Goal: Information Seeking & Learning: Learn about a topic

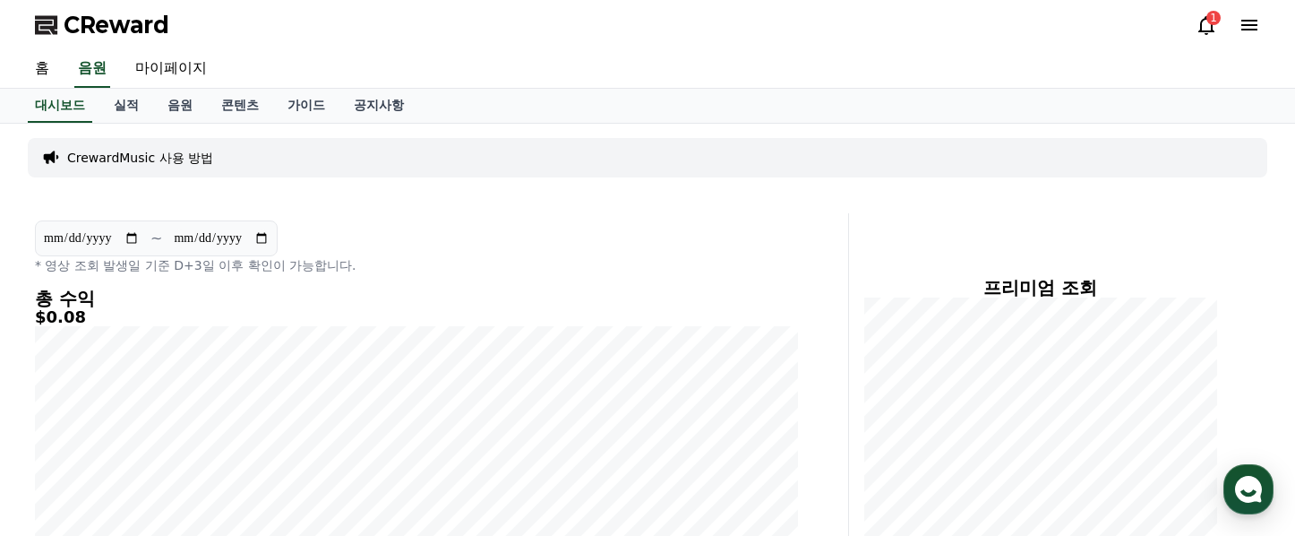
scroll to position [55, 0]
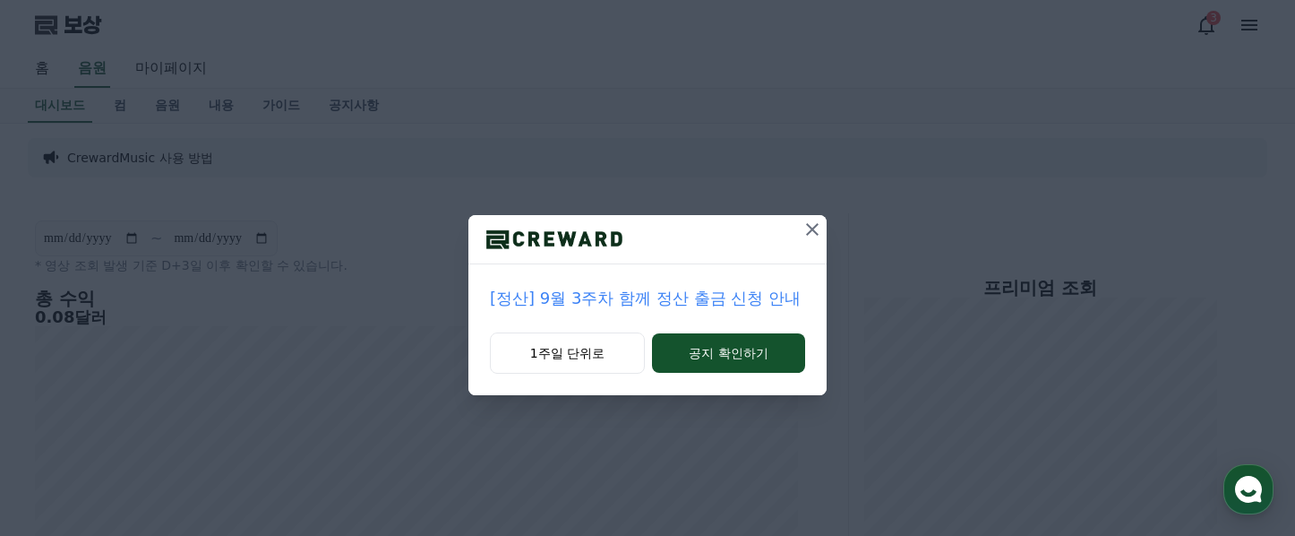
scroll to position [82, 0]
click at [806, 229] on icon at bounding box center [812, 229] width 21 height 21
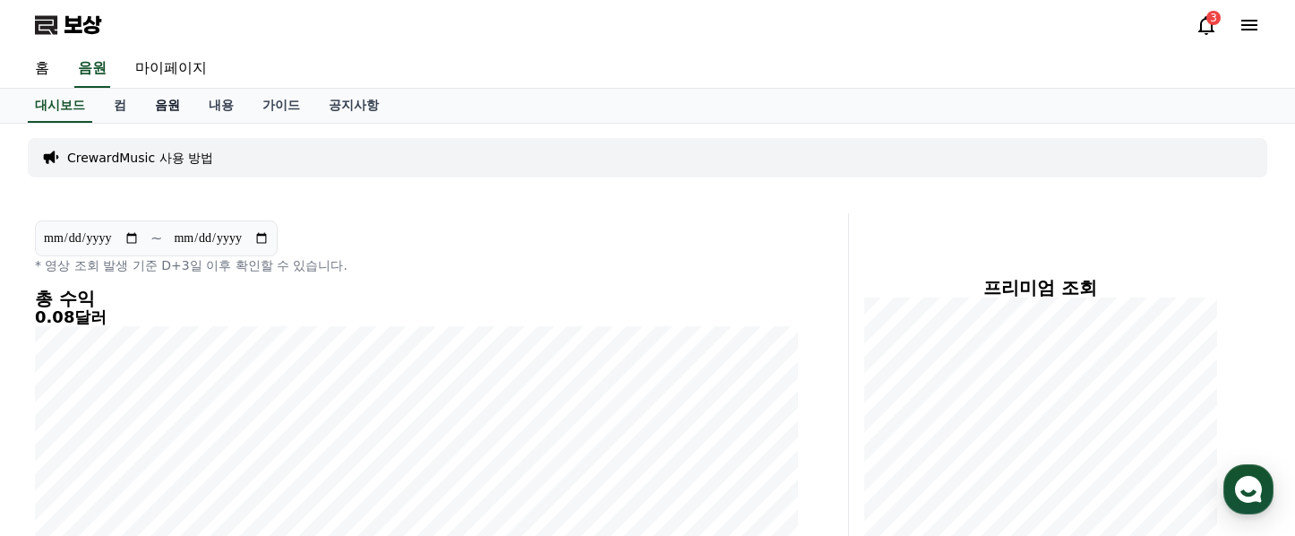
click at [159, 102] on font "음원" at bounding box center [167, 105] width 25 height 14
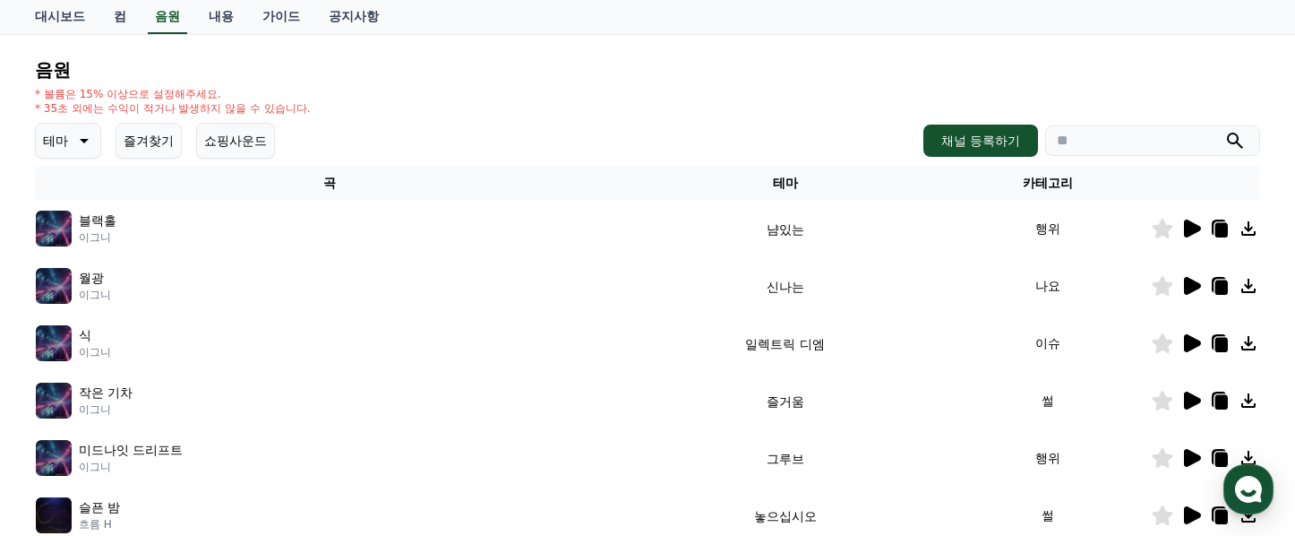
scroll to position [169, 0]
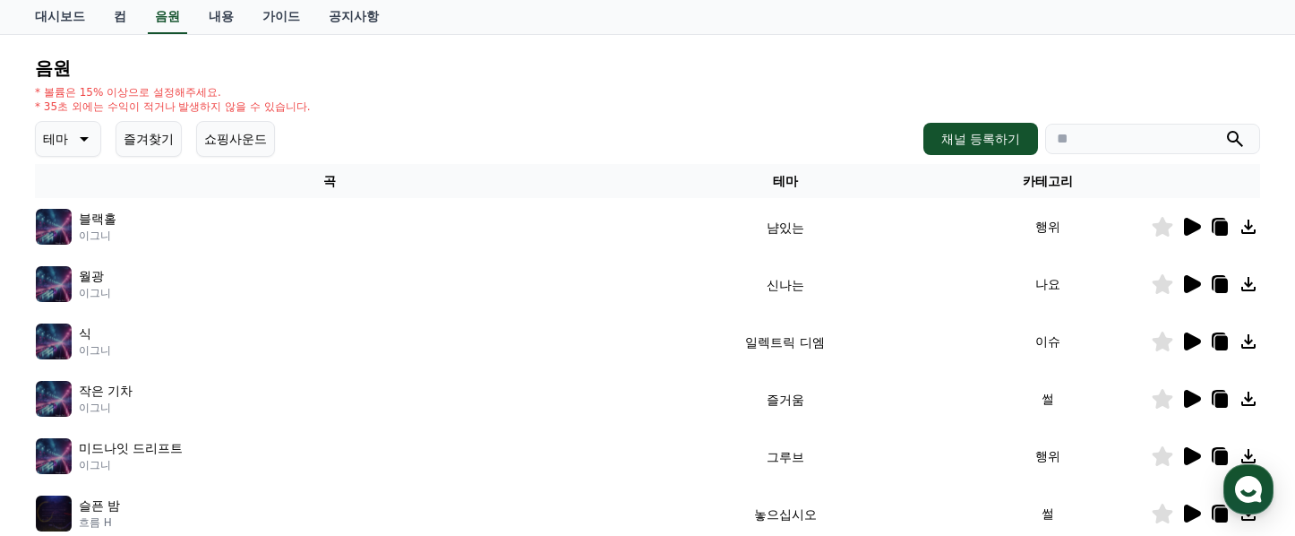
click at [1192, 229] on icon at bounding box center [1192, 227] width 17 height 18
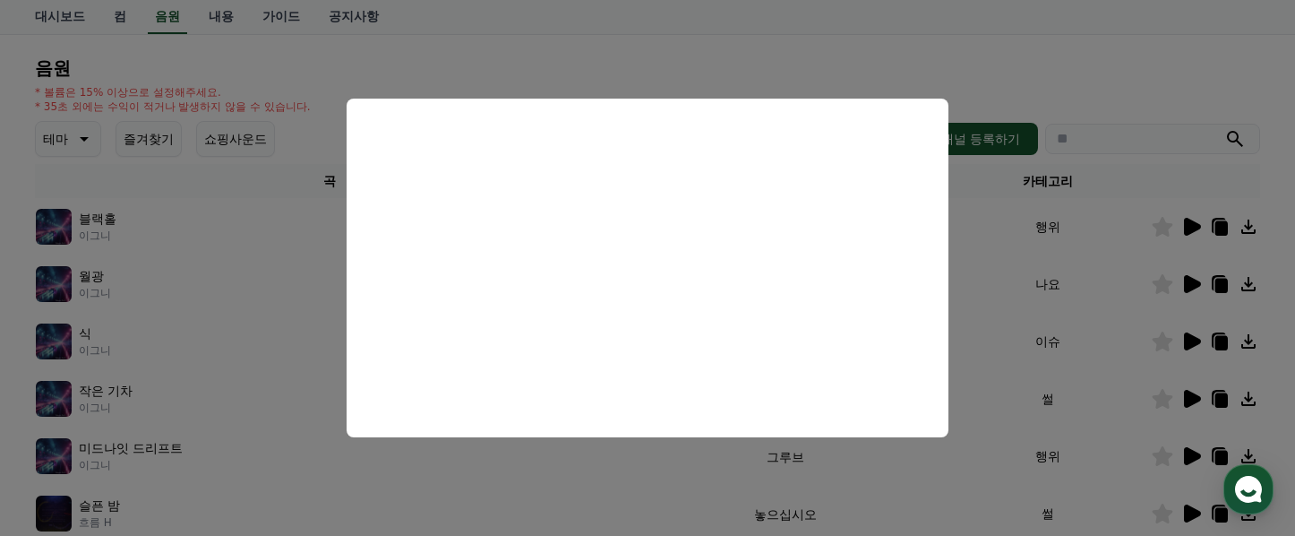
click at [1008, 296] on button "close modal" at bounding box center [647, 268] width 1295 height 536
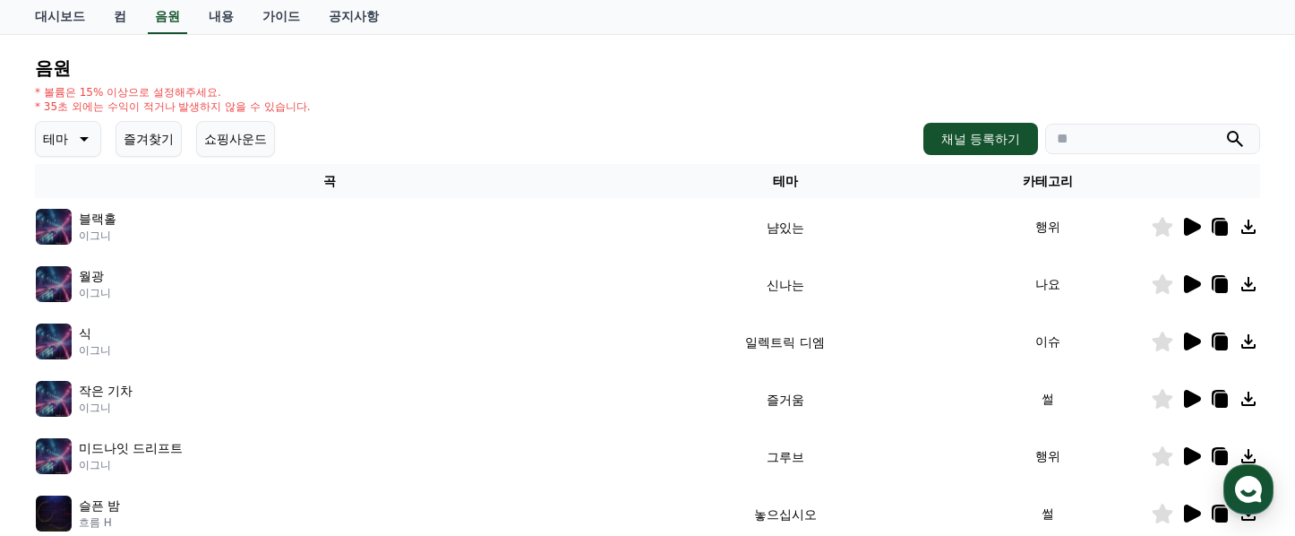
click at [1219, 230] on icon at bounding box center [1222, 227] width 13 height 14
click at [1191, 286] on icon at bounding box center [1192, 284] width 17 height 18
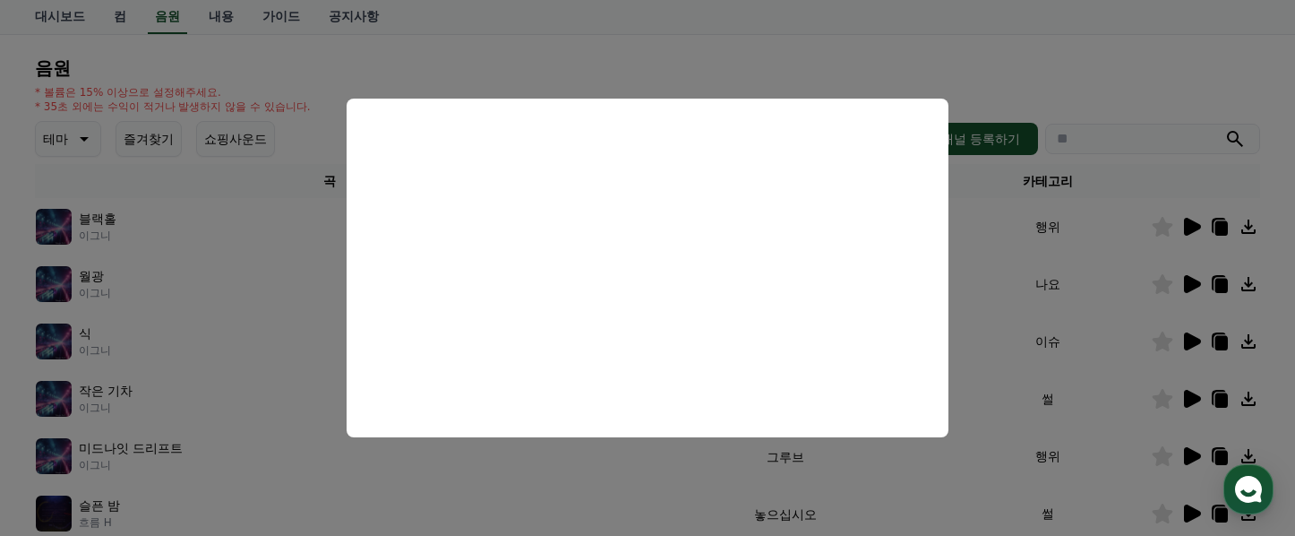
scroll to position [170, 0]
click at [877, 42] on button "close modal" at bounding box center [647, 268] width 1295 height 536
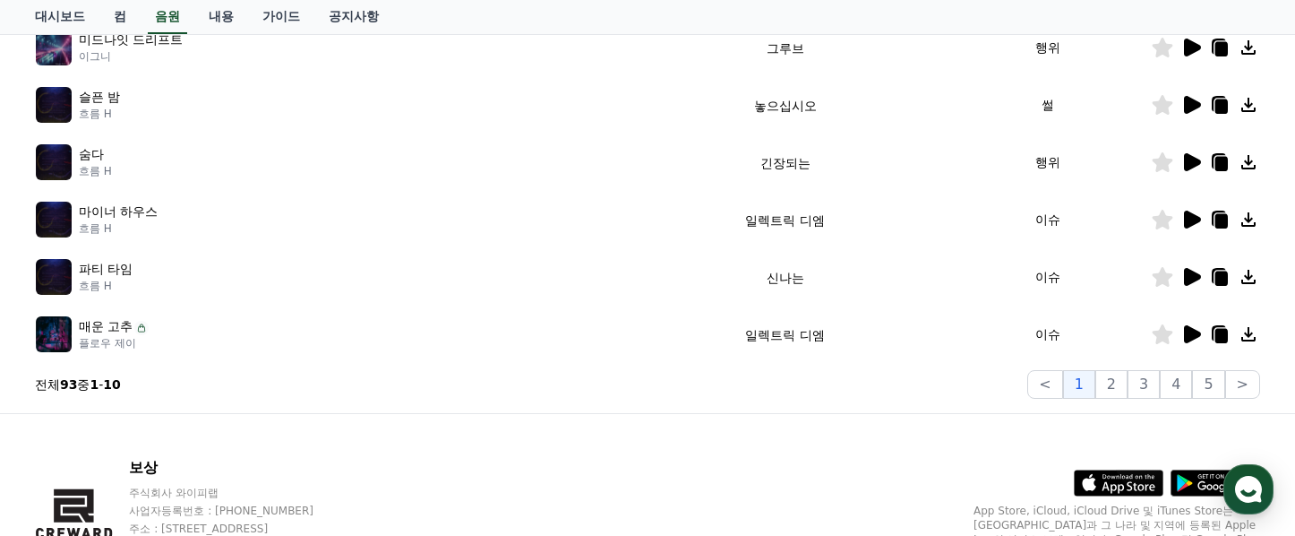
scroll to position [580, 0]
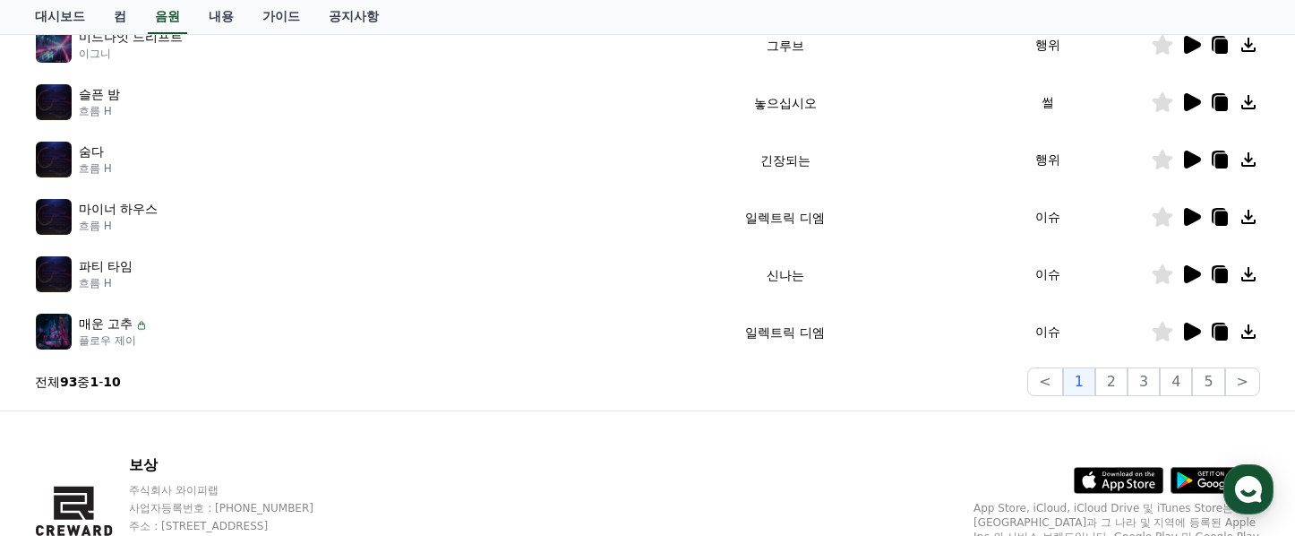
click at [1191, 337] on icon at bounding box center [1192, 331] width 17 height 18
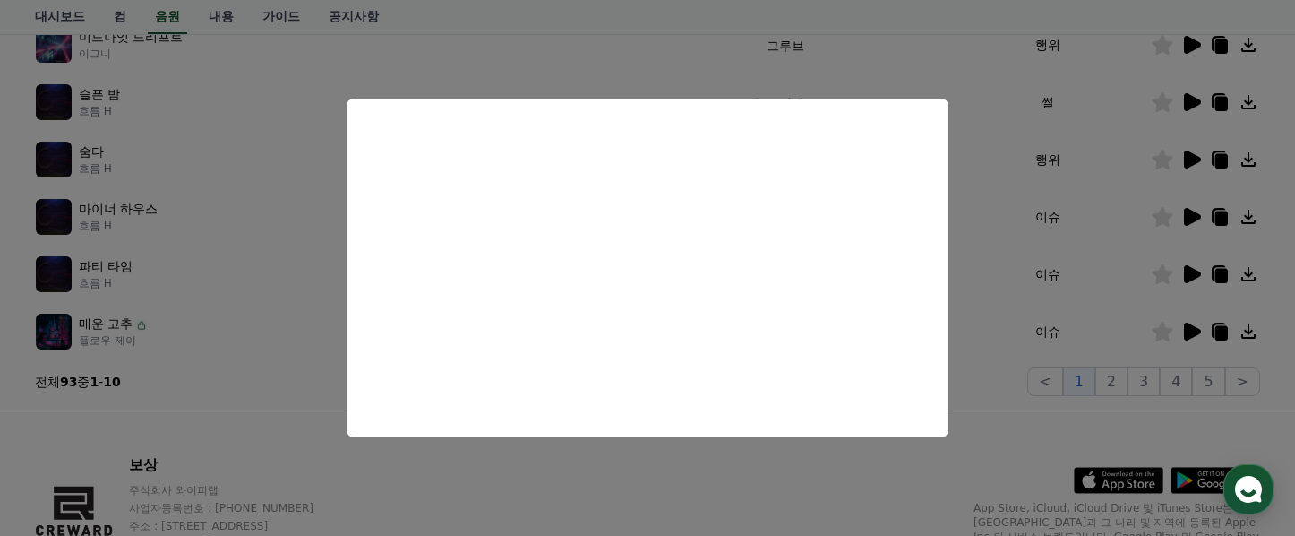
click at [993, 311] on button "close modal" at bounding box center [647, 268] width 1295 height 536
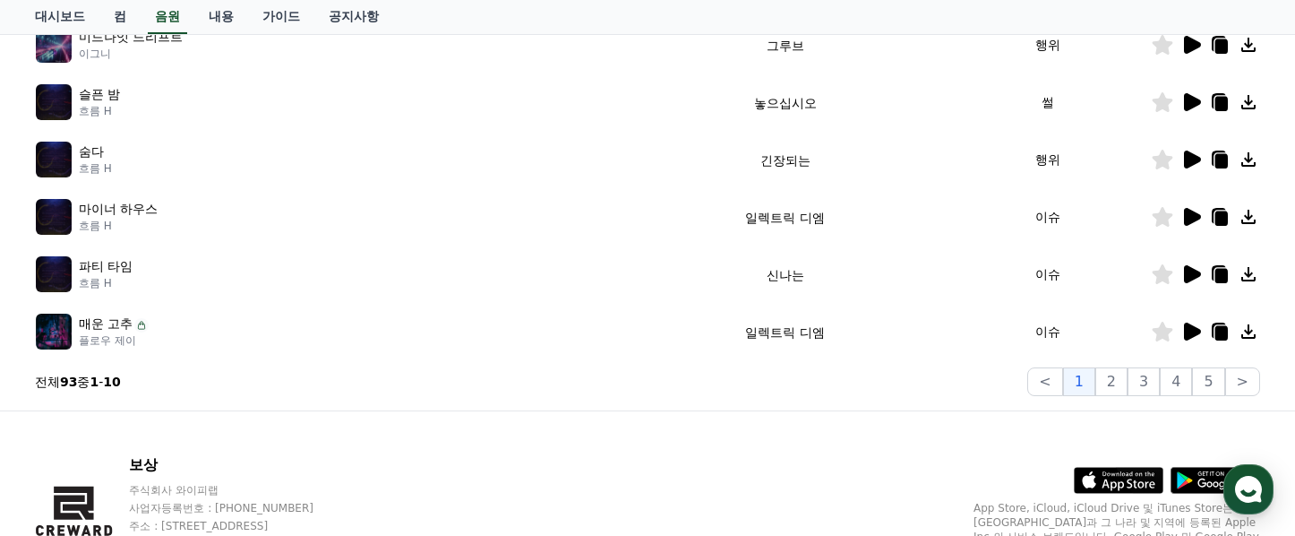
click at [1189, 278] on icon at bounding box center [1192, 274] width 17 height 18
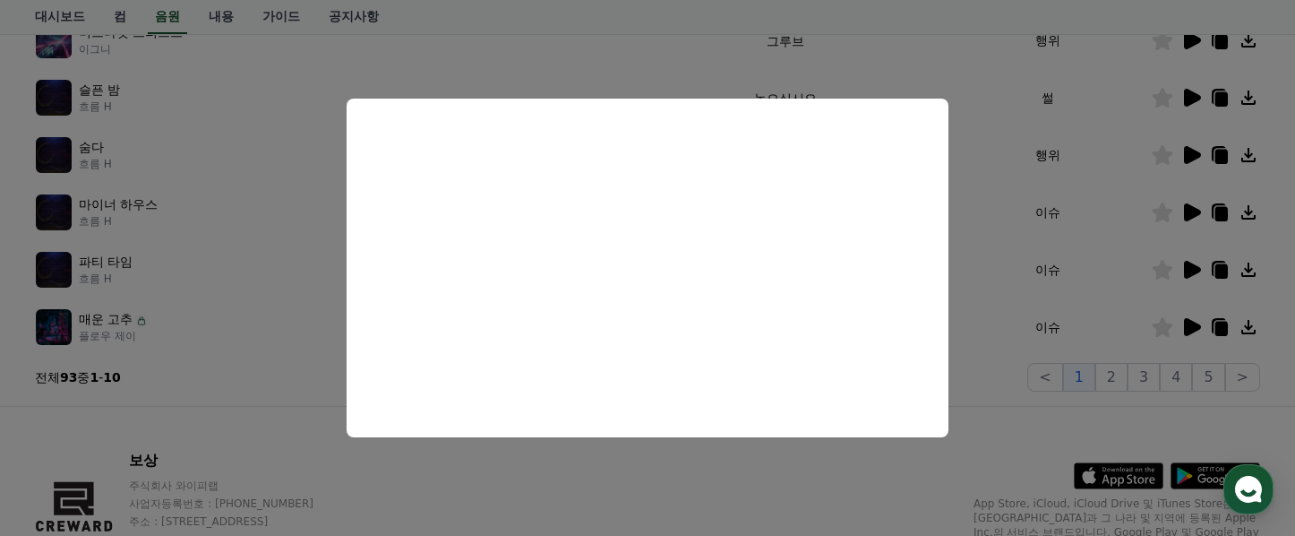
scroll to position [597, 0]
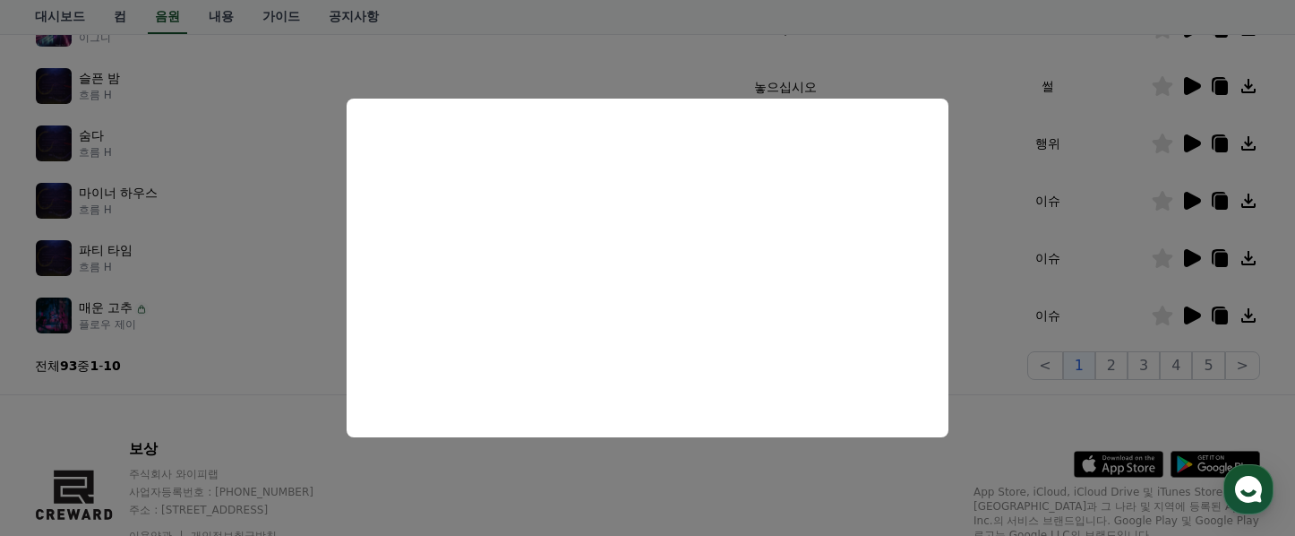
click at [998, 279] on button "close modal" at bounding box center [647, 268] width 1295 height 536
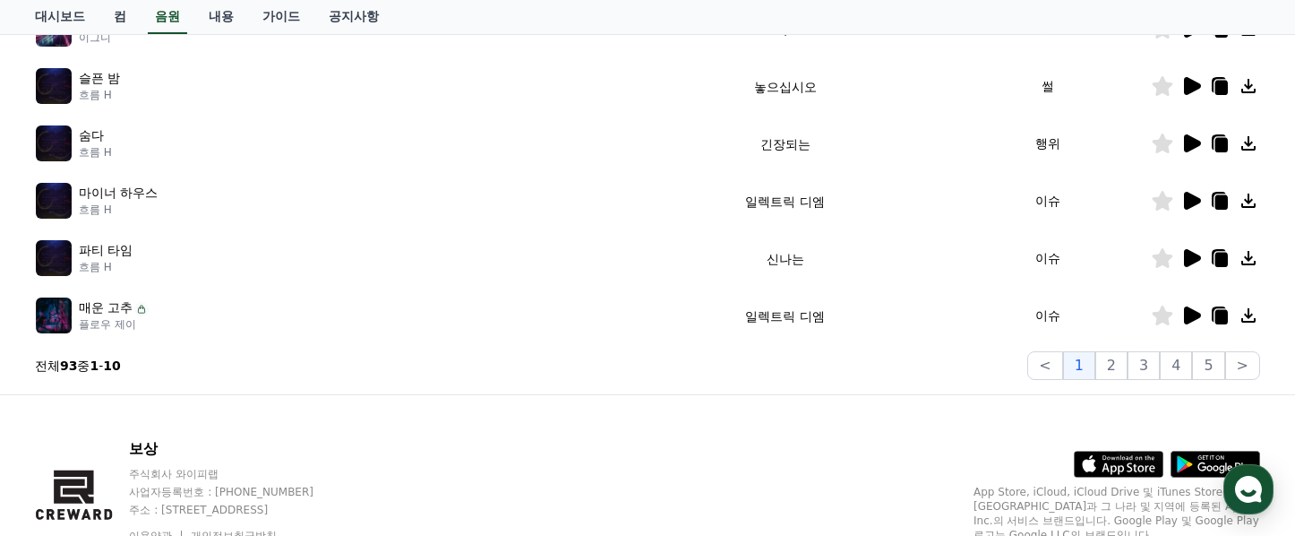
click at [1188, 202] on icon at bounding box center [1192, 201] width 17 height 18
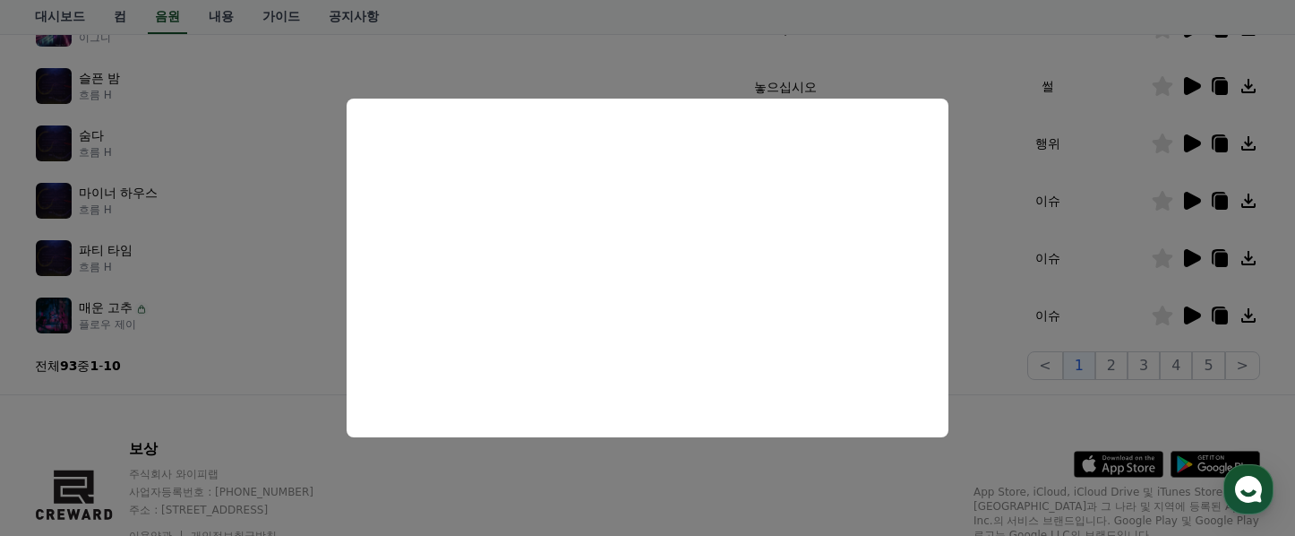
scroll to position [595, 0]
click at [968, 277] on button "close modal" at bounding box center [647, 268] width 1295 height 536
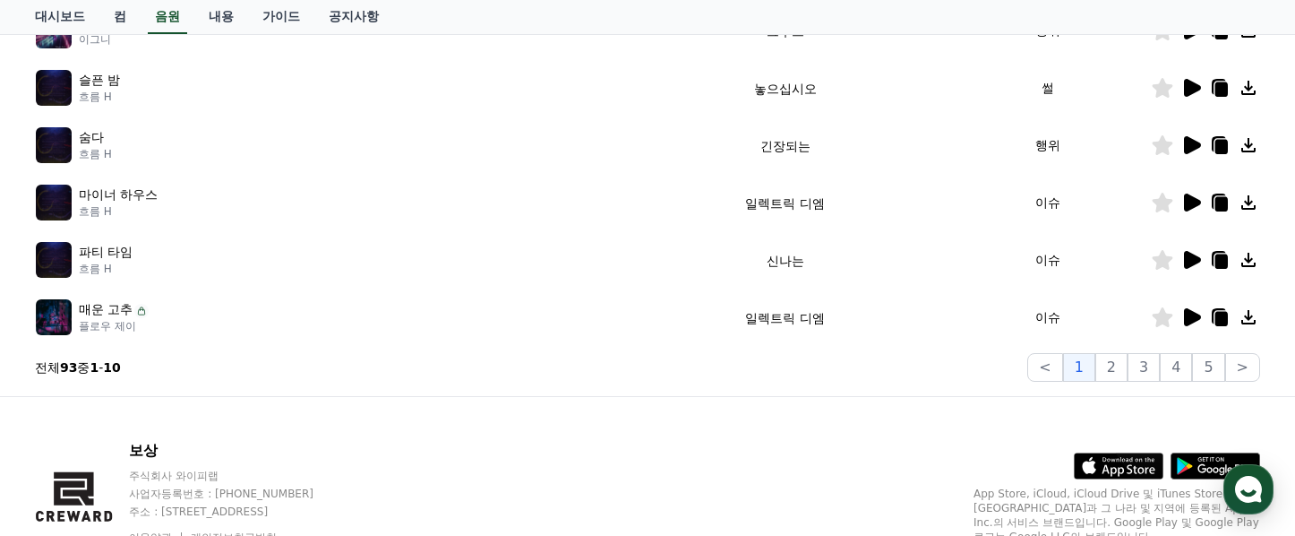
click at [1220, 207] on icon at bounding box center [1222, 203] width 13 height 14
click at [1194, 261] on icon at bounding box center [1192, 260] width 17 height 18
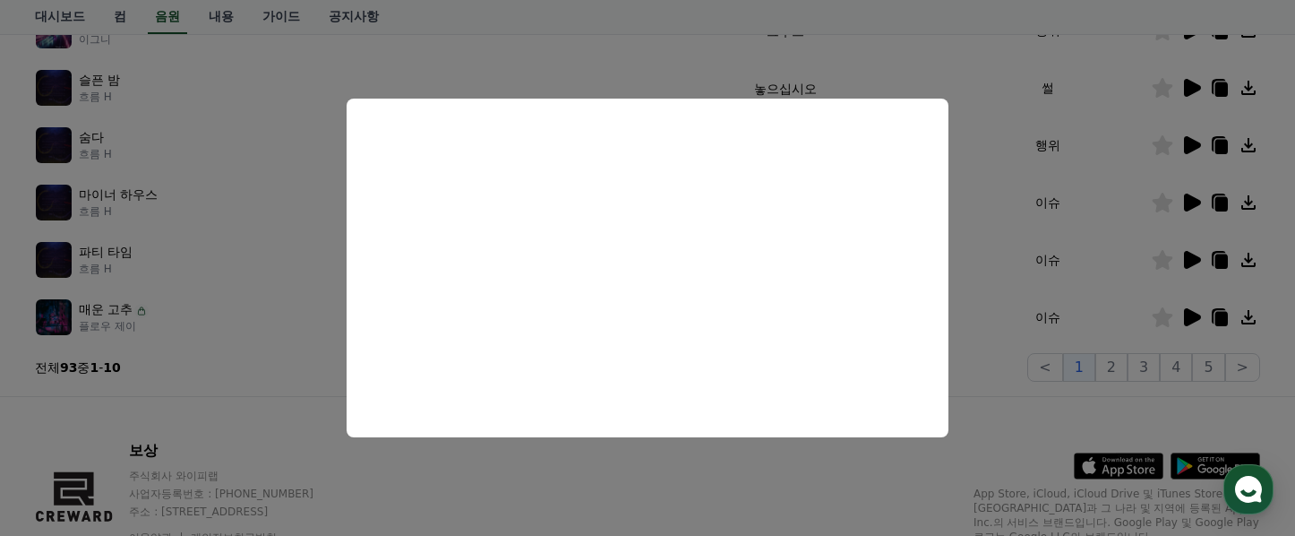
scroll to position [598, 0]
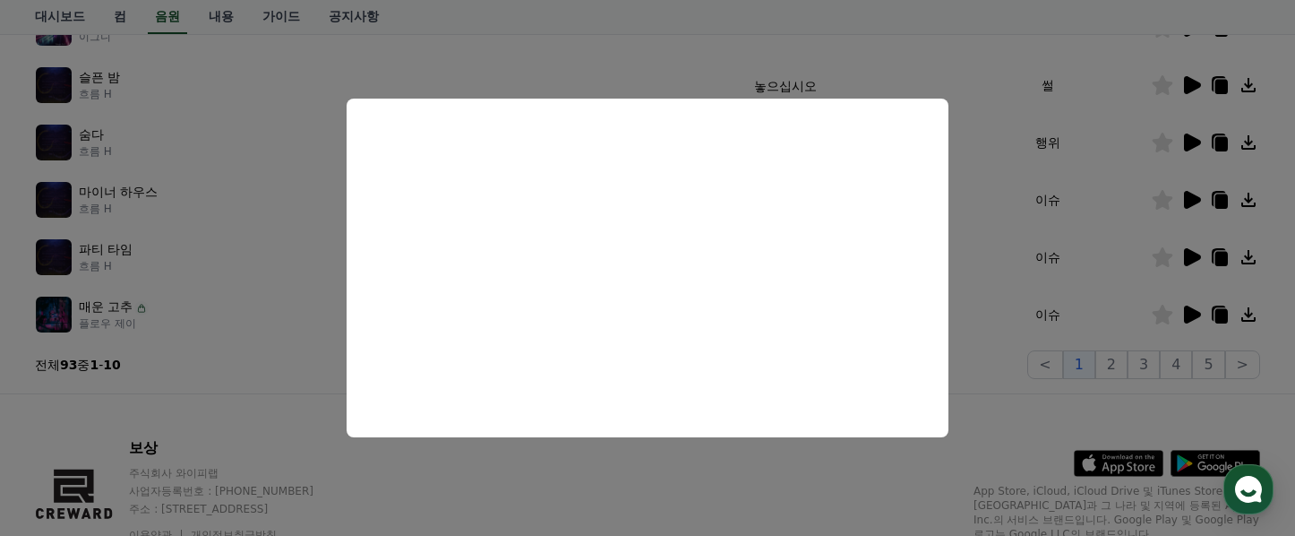
click at [978, 260] on button "close modal" at bounding box center [647, 268] width 1295 height 536
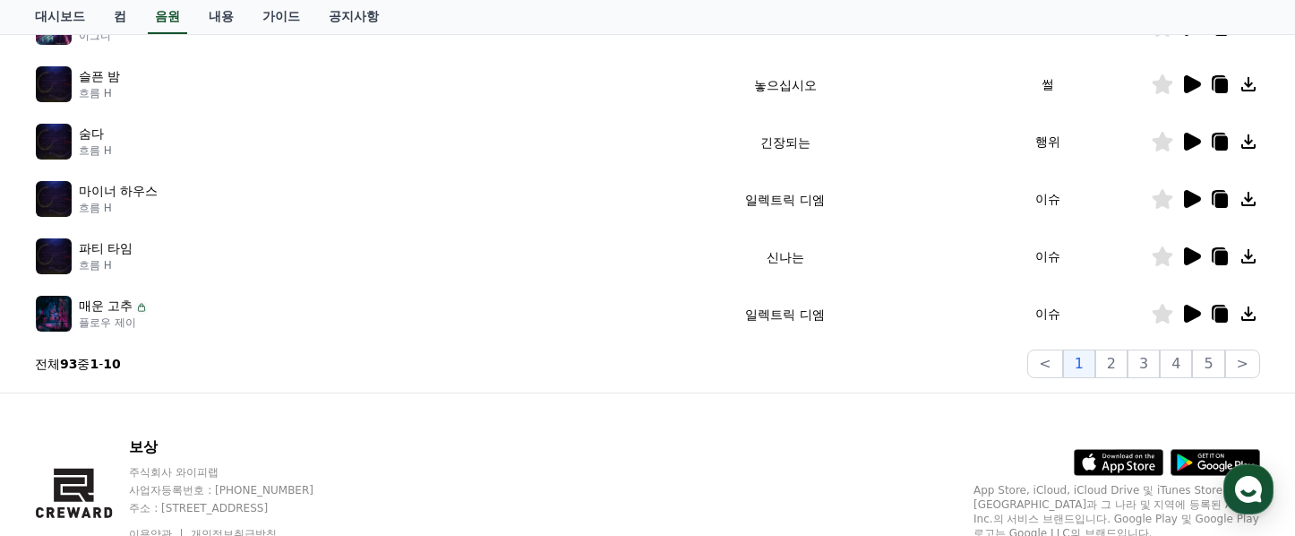
click at [1221, 260] on icon at bounding box center [1222, 257] width 13 height 14
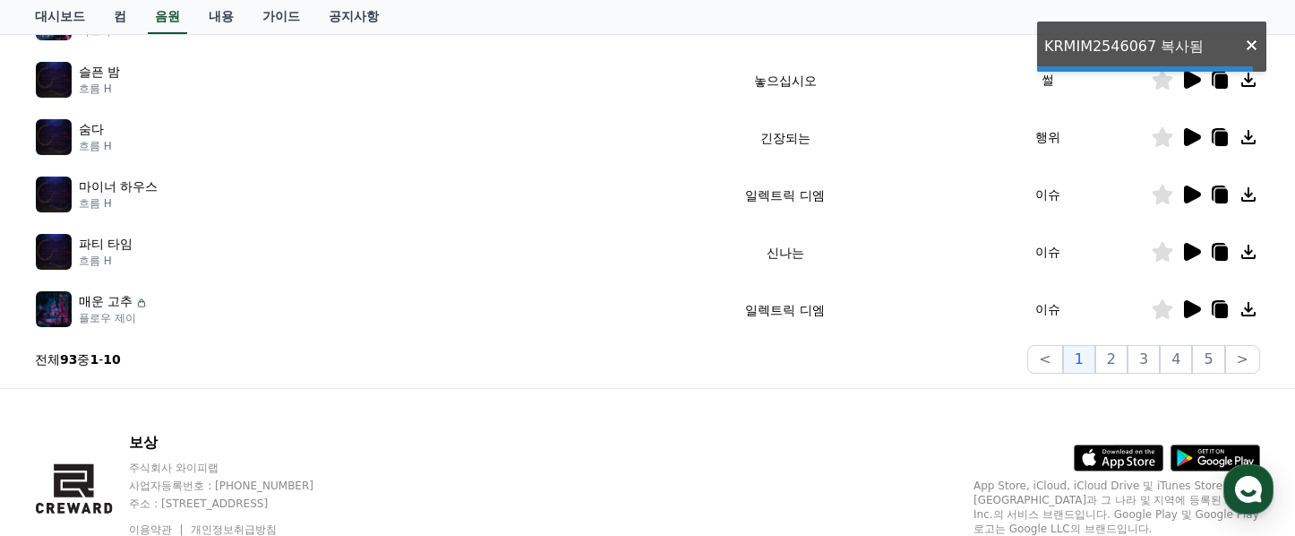
scroll to position [606, 0]
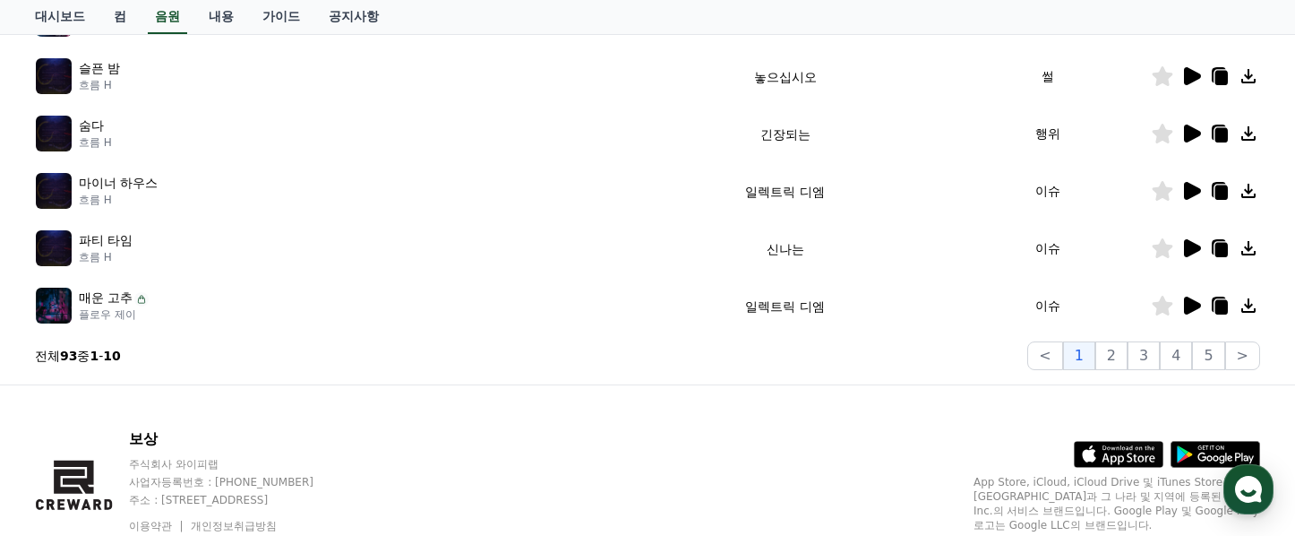
click at [1193, 308] on icon at bounding box center [1192, 306] width 17 height 18
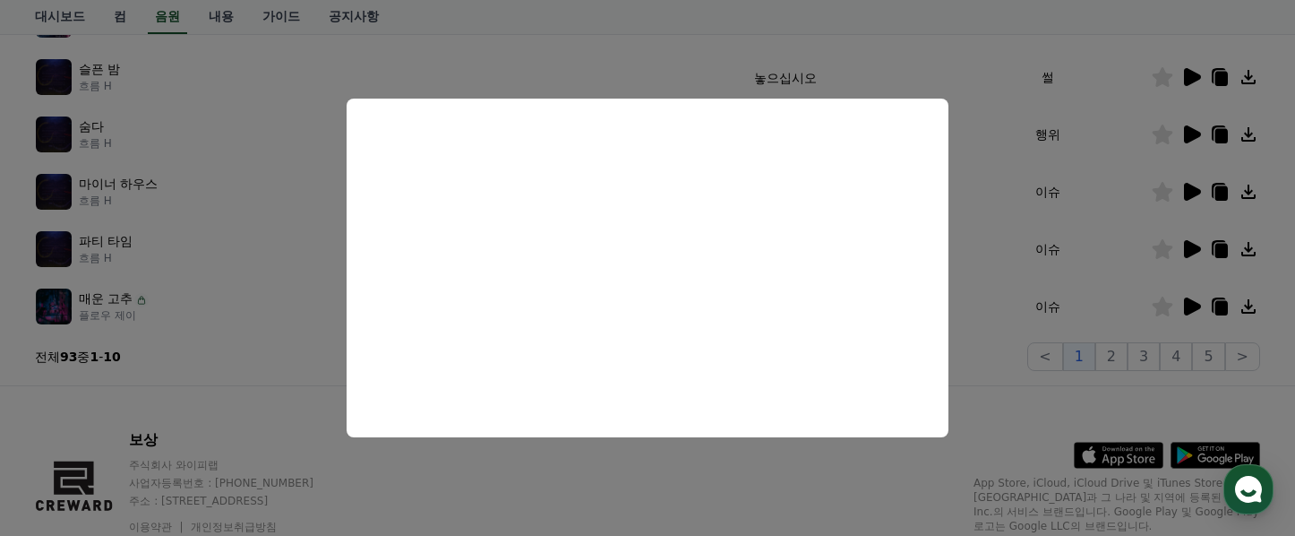
scroll to position [605, 0]
click at [968, 288] on button "close modal" at bounding box center [647, 268] width 1295 height 536
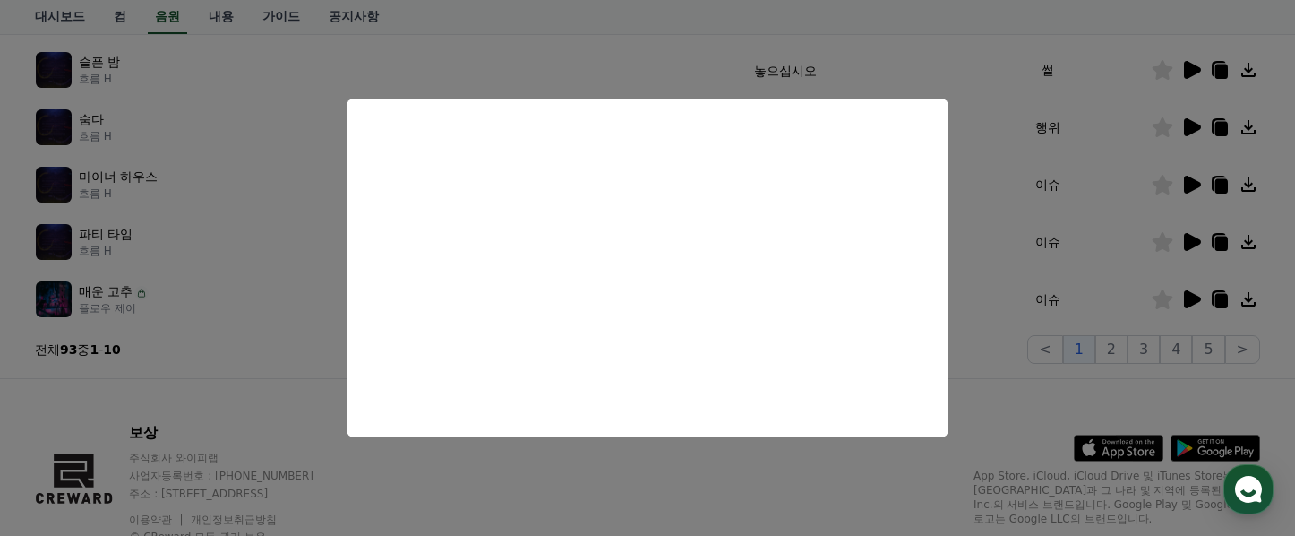
scroll to position [611, 0]
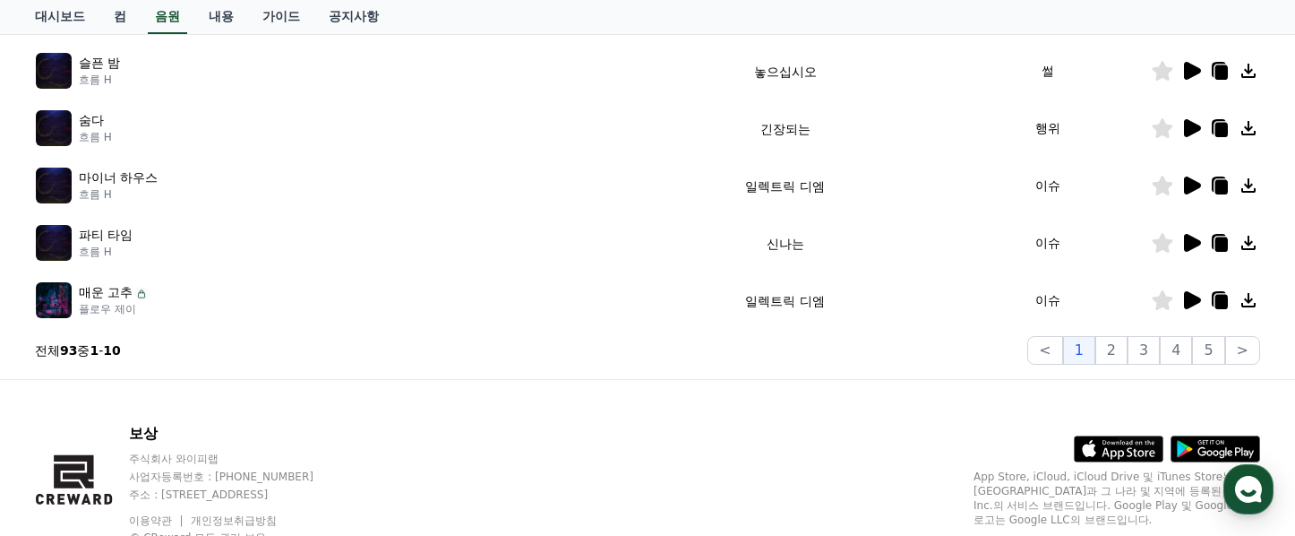
drag, startPoint x: 1221, startPoint y: 309, endPoint x: 1213, endPoint y: 314, distance: 9.2
click at [1221, 308] on icon at bounding box center [1222, 301] width 13 height 14
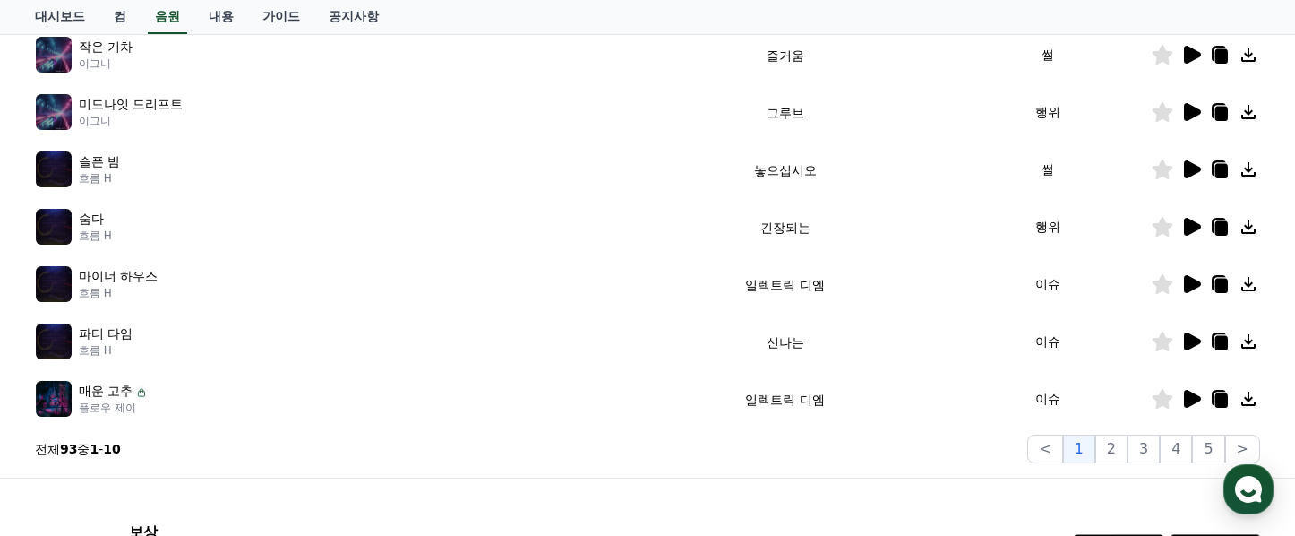
scroll to position [504, 0]
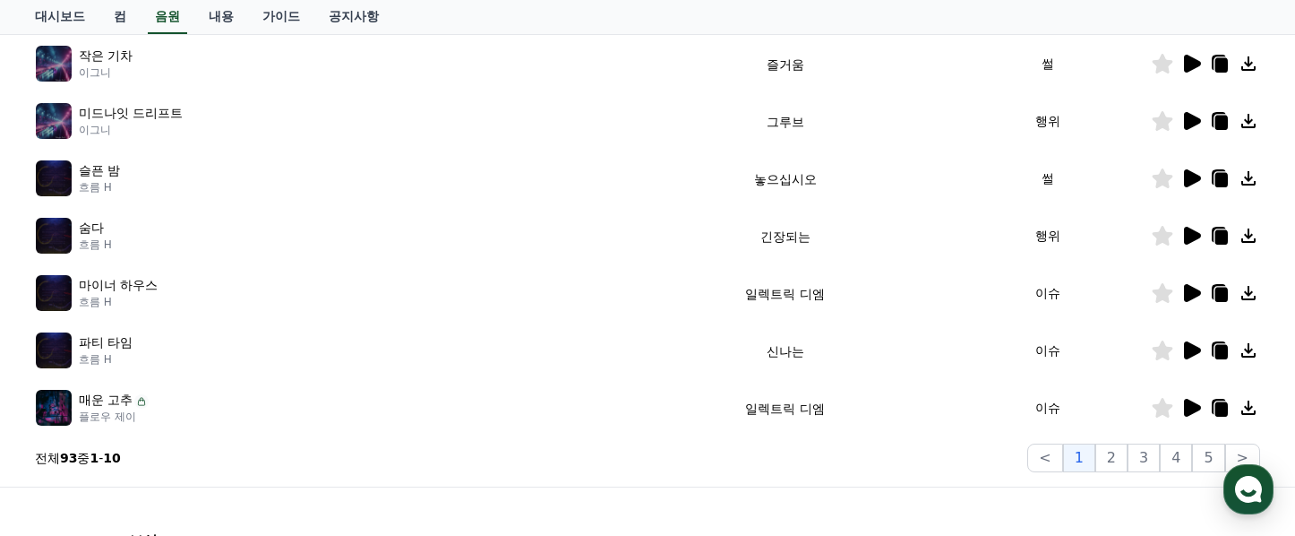
click at [1186, 239] on icon at bounding box center [1192, 236] width 17 height 18
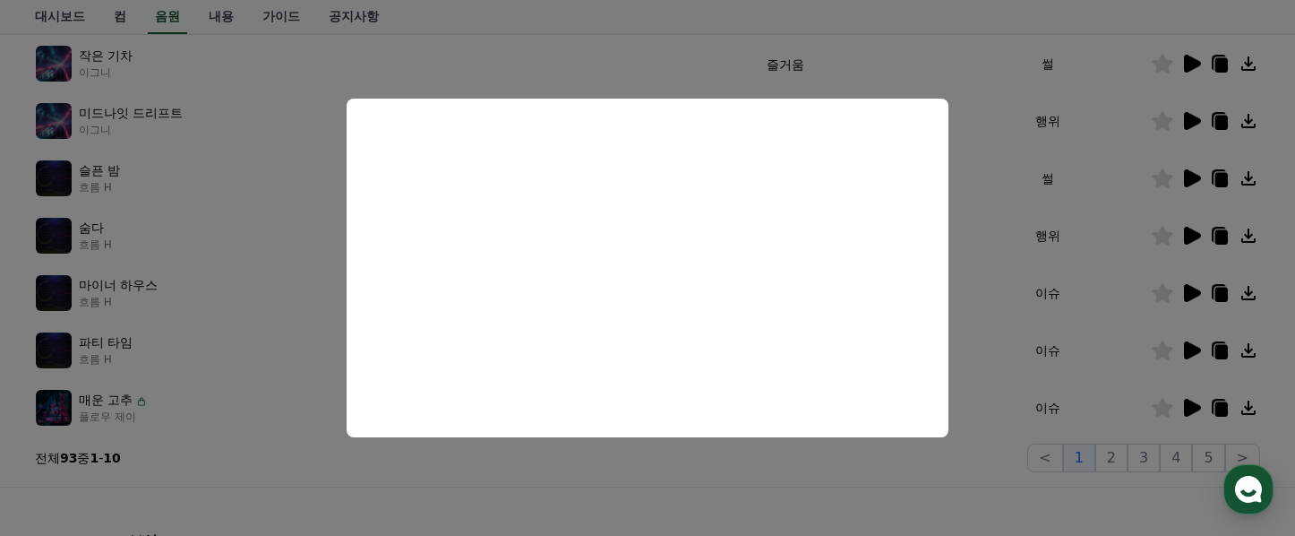
click at [985, 252] on button "close modal" at bounding box center [647, 268] width 1295 height 536
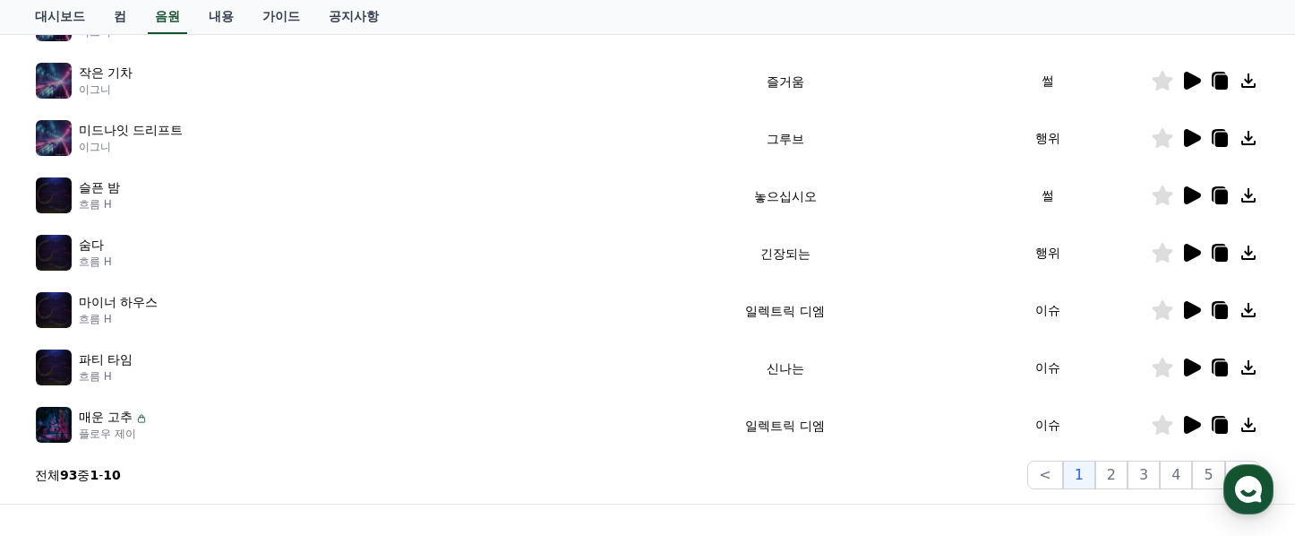
scroll to position [459, 0]
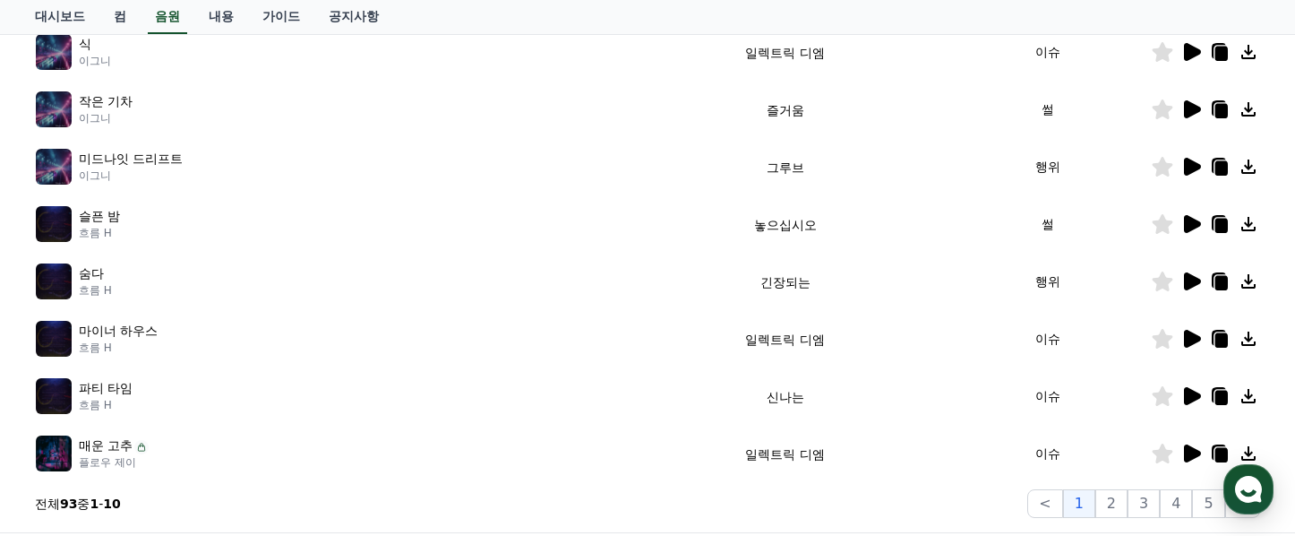
click at [1193, 225] on icon at bounding box center [1192, 224] width 17 height 18
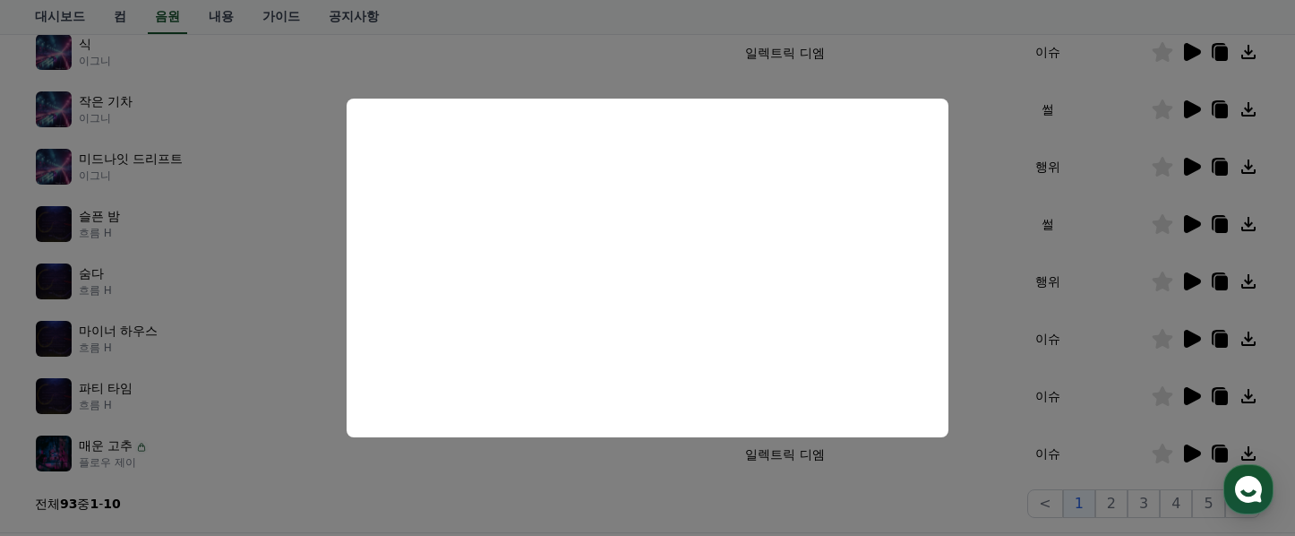
click at [1001, 185] on button "close modal" at bounding box center [647, 268] width 1295 height 536
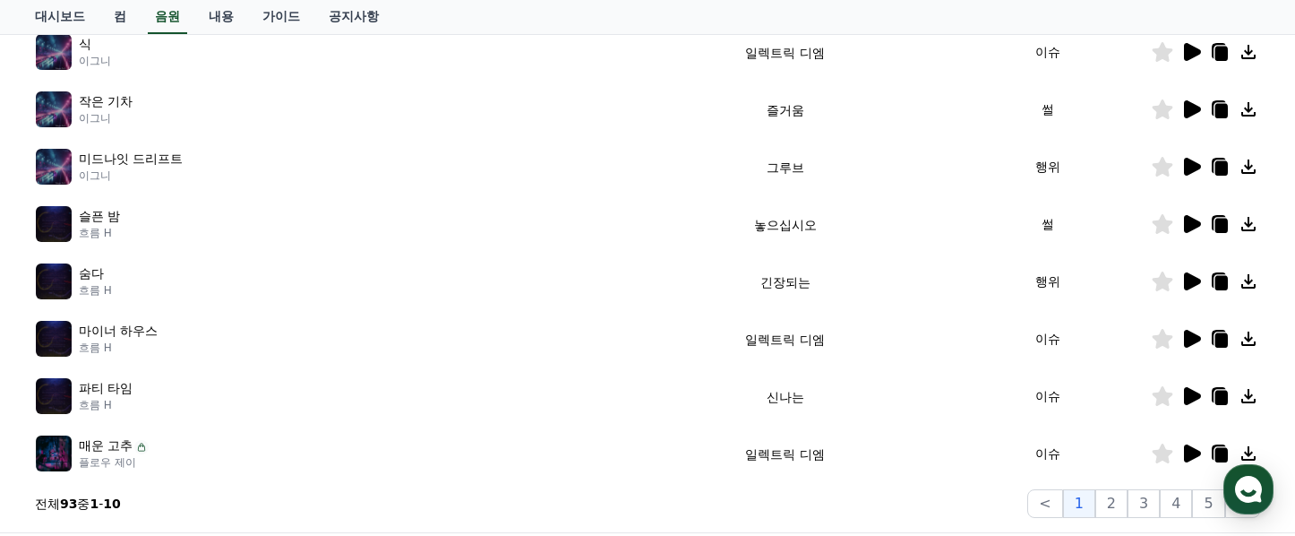
click at [1190, 168] on icon at bounding box center [1192, 167] width 17 height 18
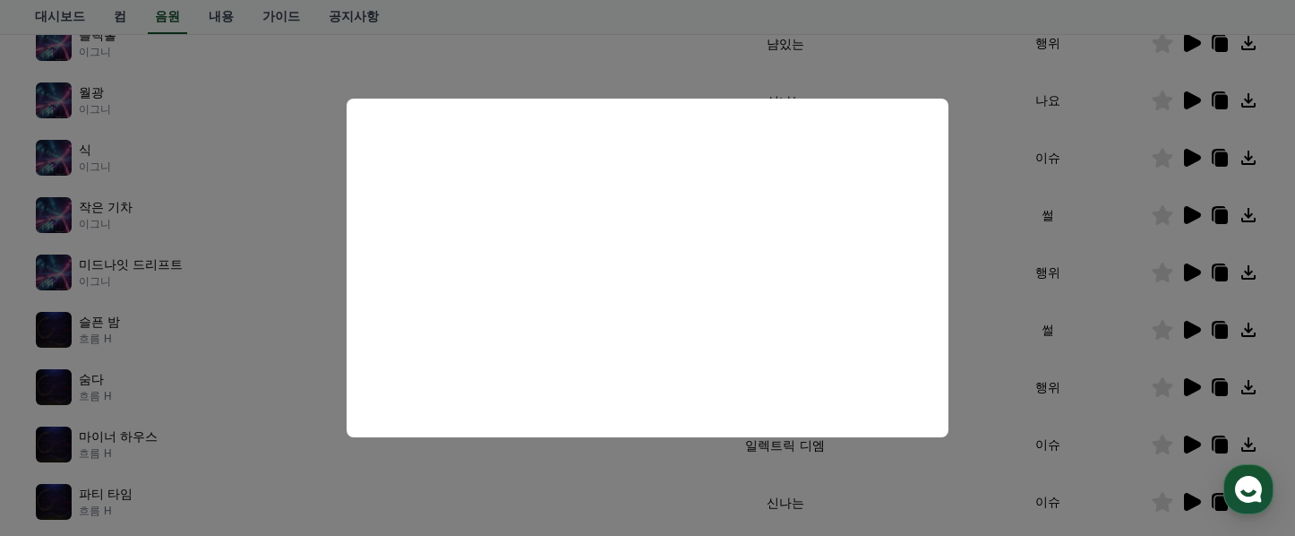
scroll to position [352, 0]
click at [1005, 230] on button "close modal" at bounding box center [647, 268] width 1295 height 536
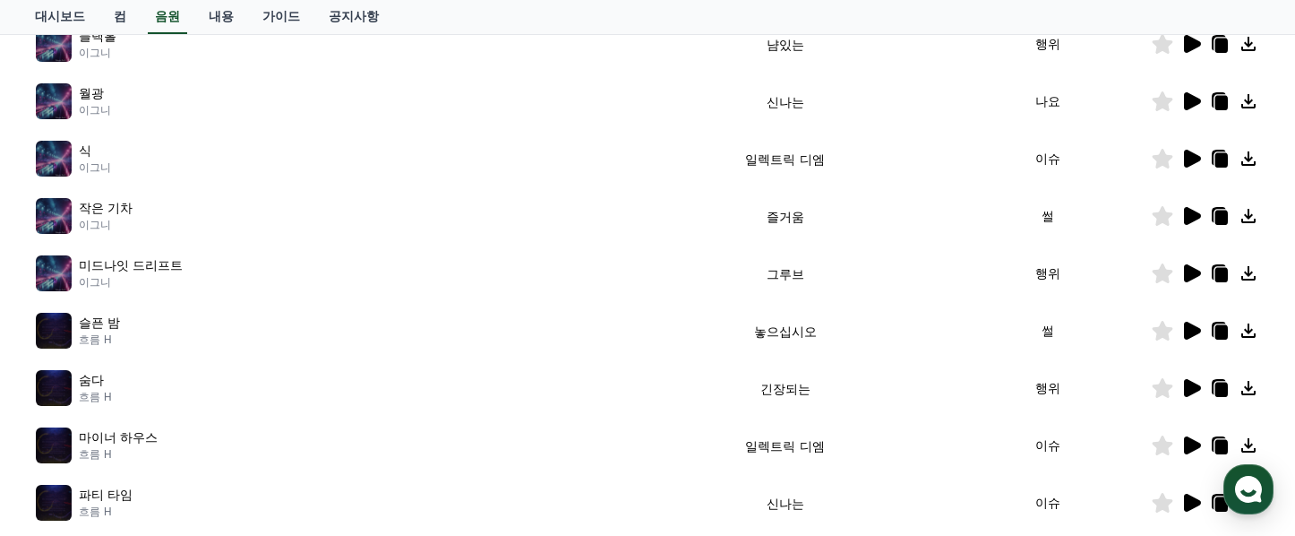
click at [1191, 219] on icon at bounding box center [1192, 216] width 17 height 18
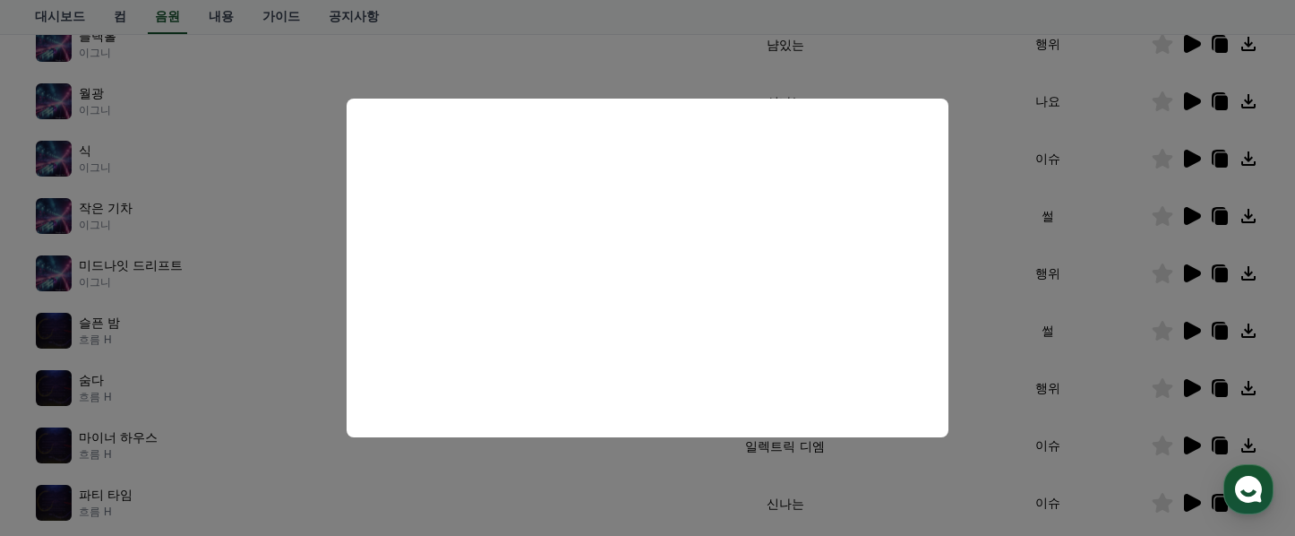
click at [989, 181] on button "close modal" at bounding box center [647, 268] width 1295 height 536
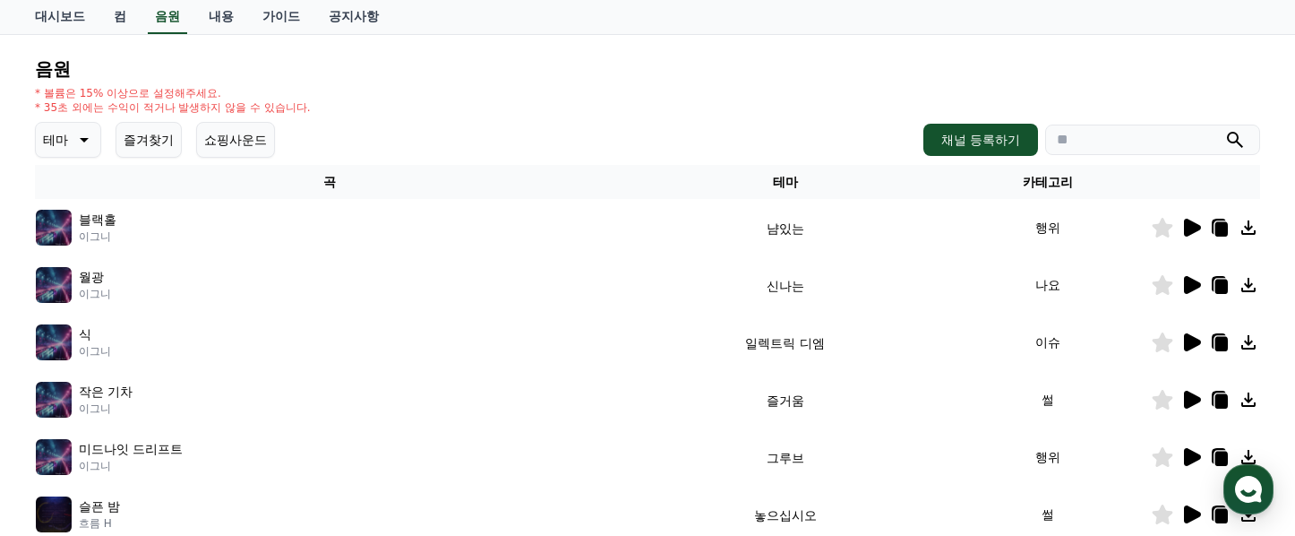
scroll to position [168, 0]
click at [72, 151] on button "테마" at bounding box center [68, 141] width 66 height 36
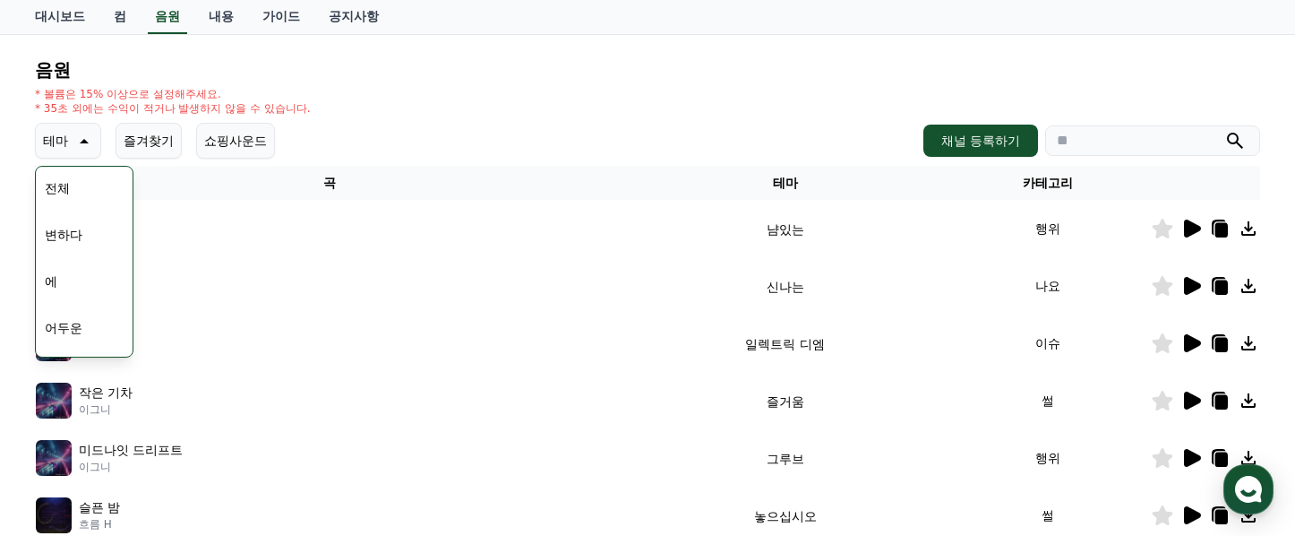
click at [64, 190] on font "전체" at bounding box center [57, 188] width 25 height 14
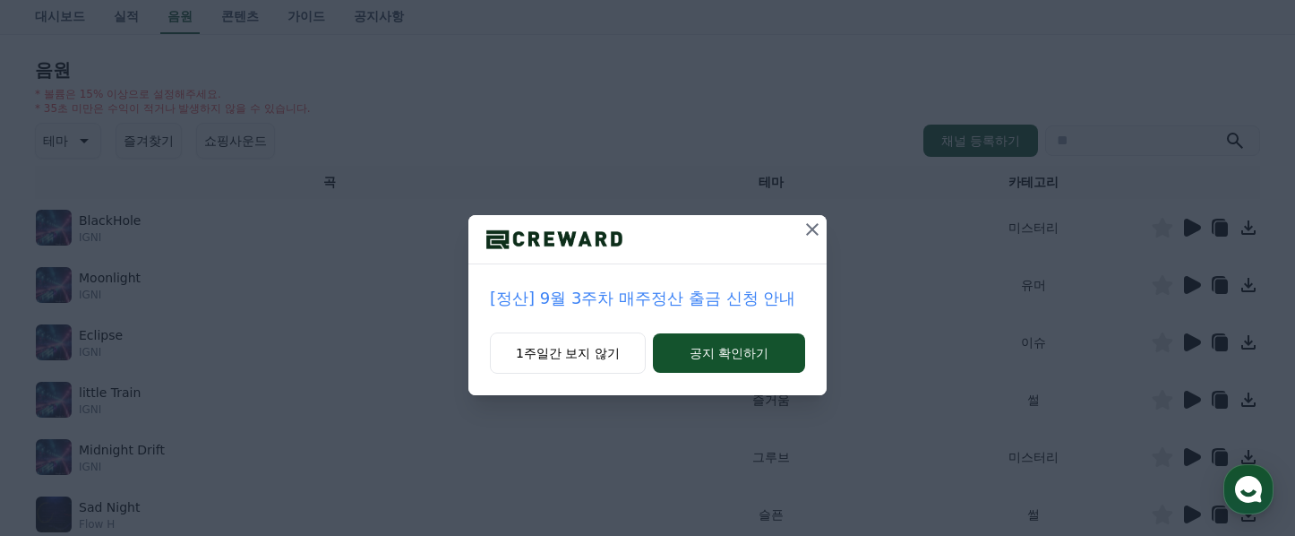
scroll to position [55, 0]
click at [821, 236] on icon at bounding box center [812, 229] width 21 height 21
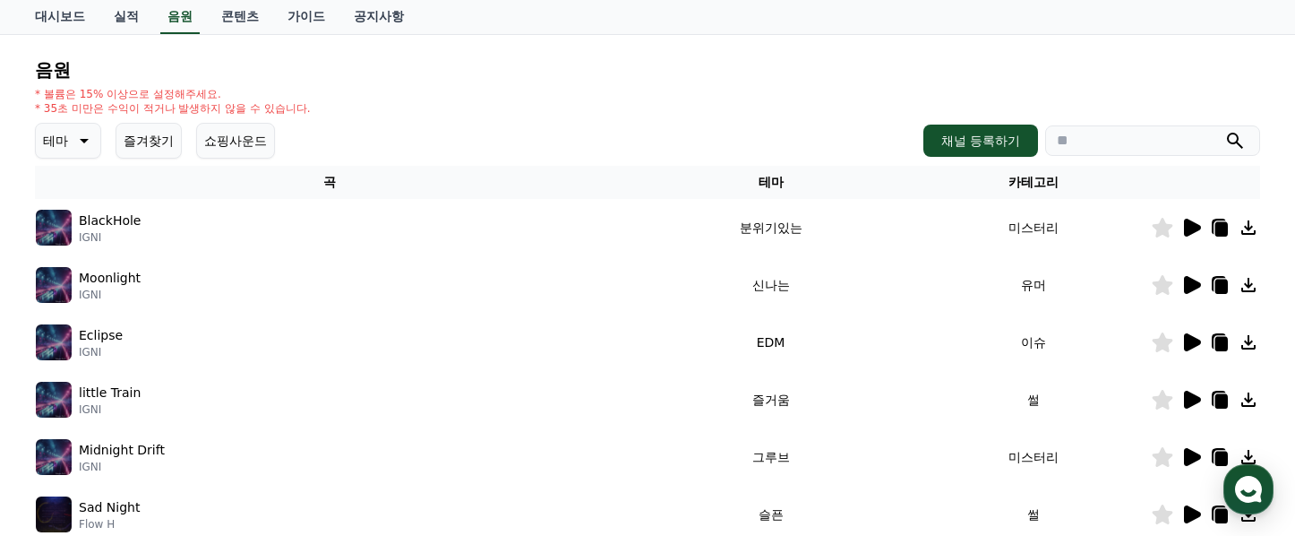
click at [73, 145] on icon at bounding box center [82, 140] width 21 height 21
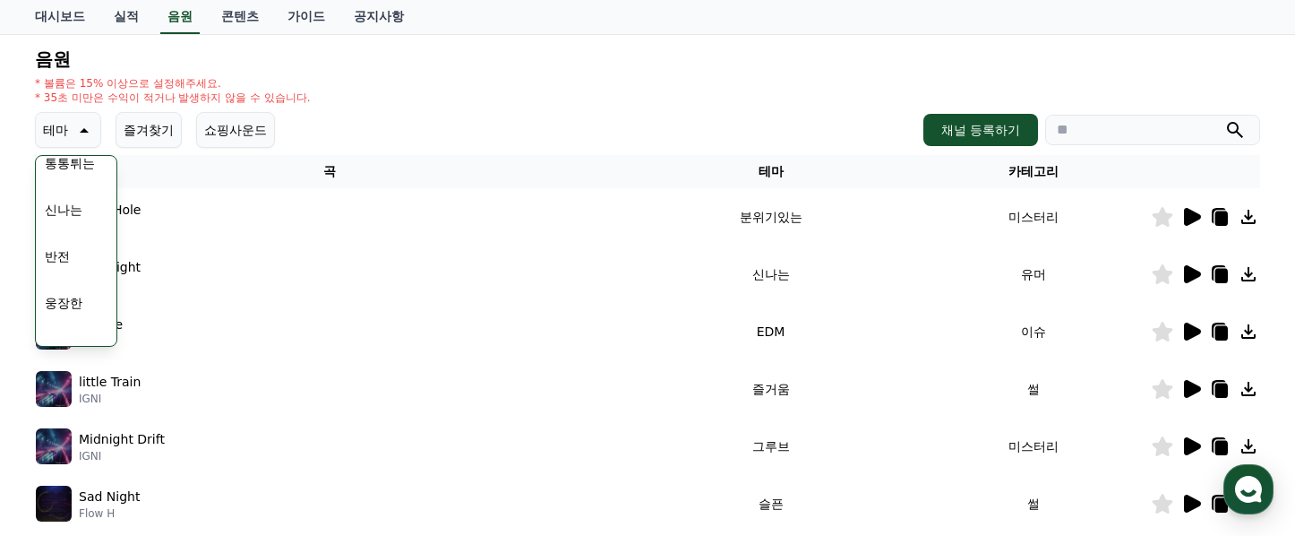
scroll to position [256, 0]
click at [72, 294] on button "웅장한" at bounding box center [64, 293] width 52 height 39
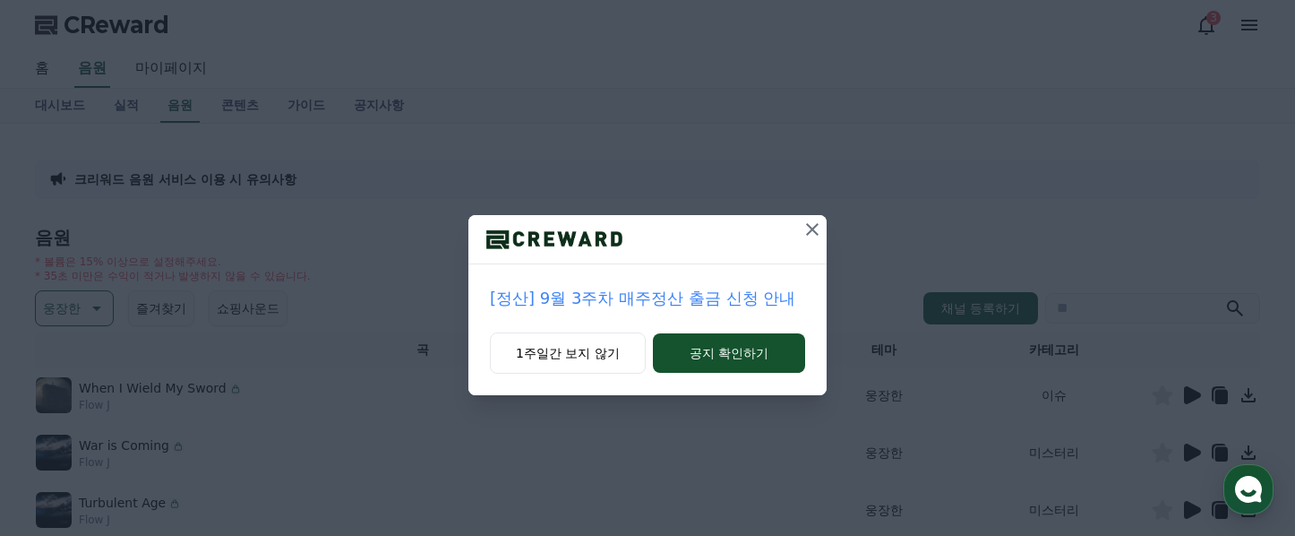
scroll to position [55, 0]
drag, startPoint x: 818, startPoint y: 234, endPoint x: 809, endPoint y: 240, distance: 10.9
click at [818, 234] on icon at bounding box center [812, 229] width 13 height 13
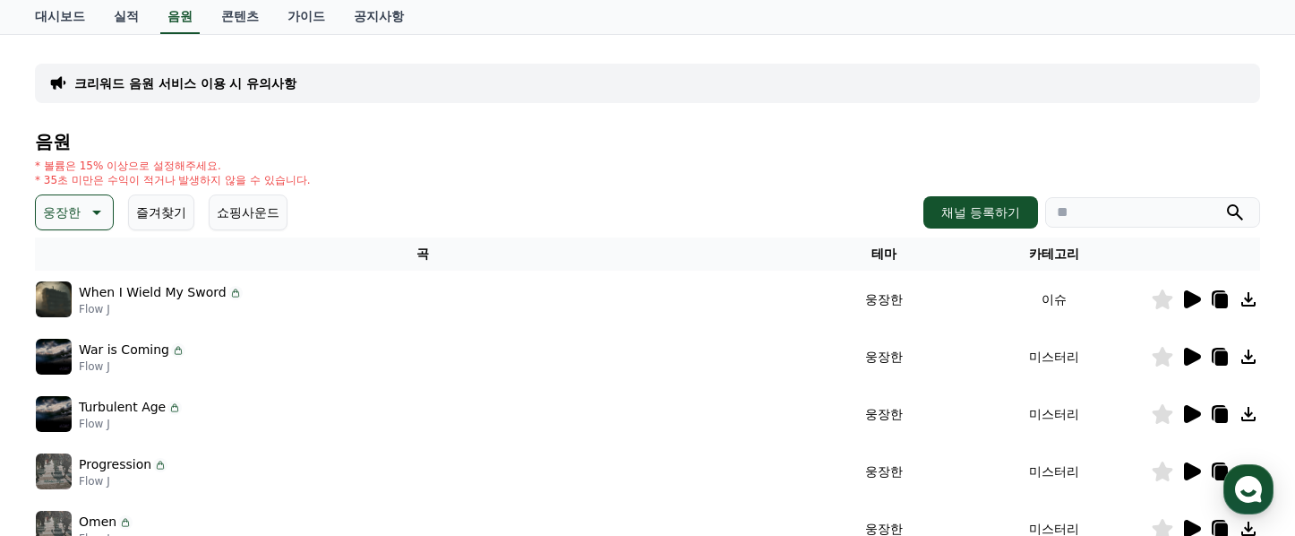
scroll to position [113, 0]
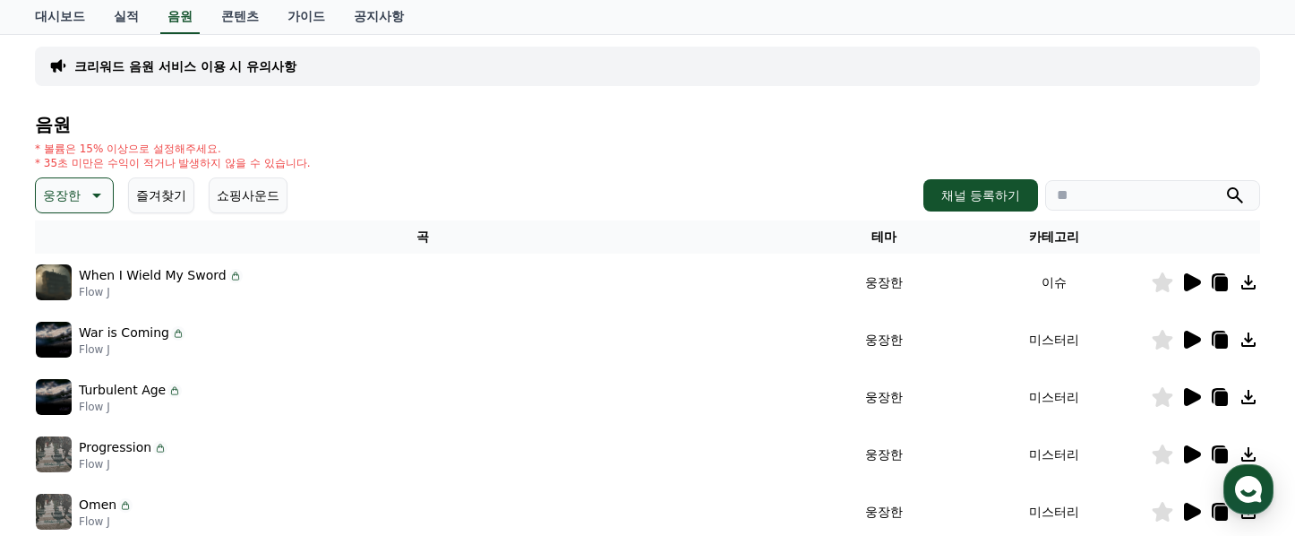
click at [1195, 281] on icon at bounding box center [1192, 282] width 17 height 18
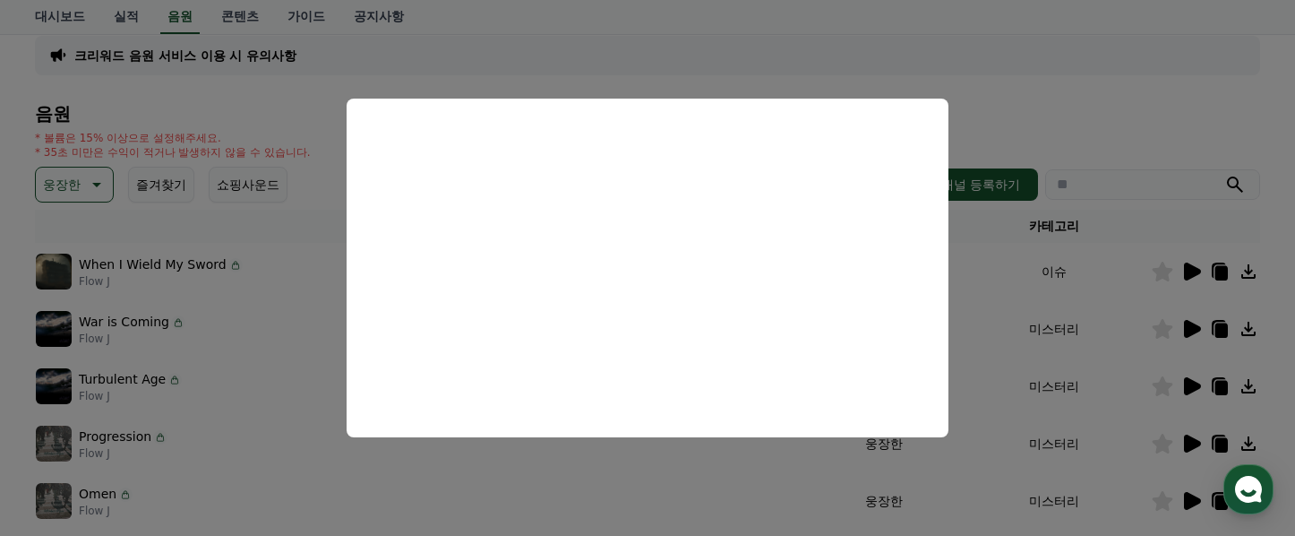
scroll to position [125, 0]
click at [1096, 309] on button "close modal" at bounding box center [647, 268] width 1295 height 536
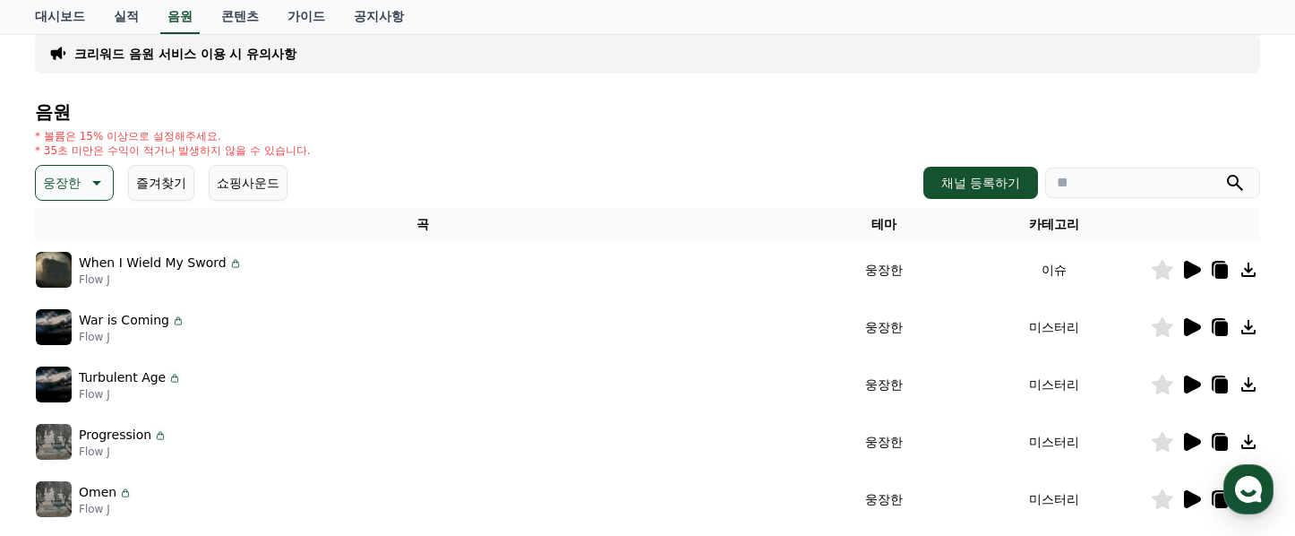
click at [1186, 330] on icon at bounding box center [1192, 327] width 17 height 18
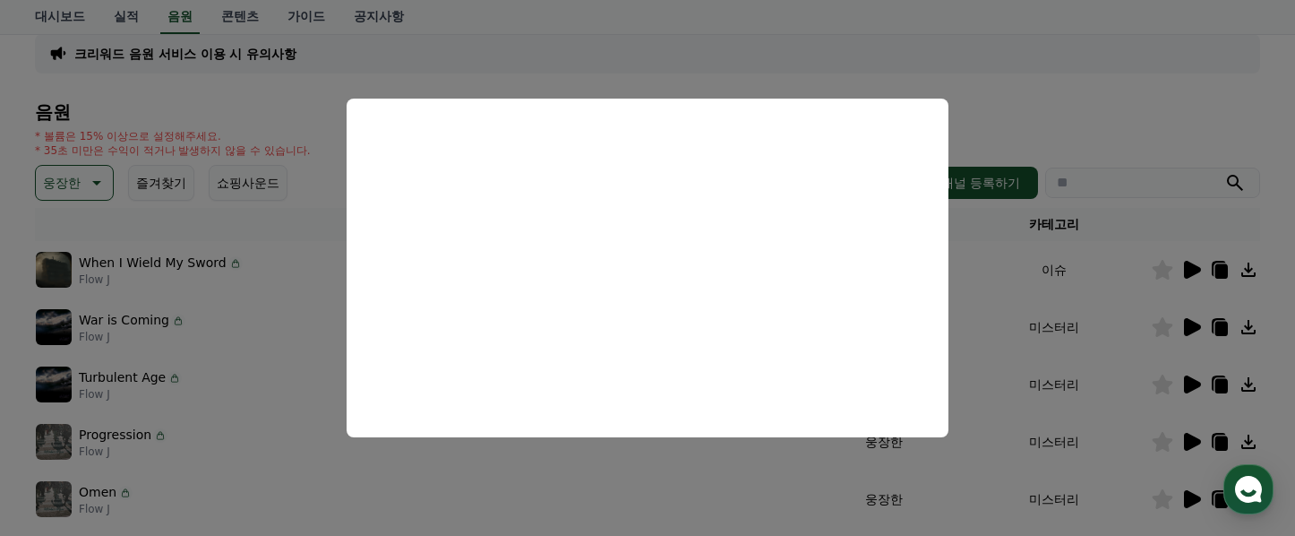
click at [980, 289] on button "close modal" at bounding box center [647, 268] width 1295 height 536
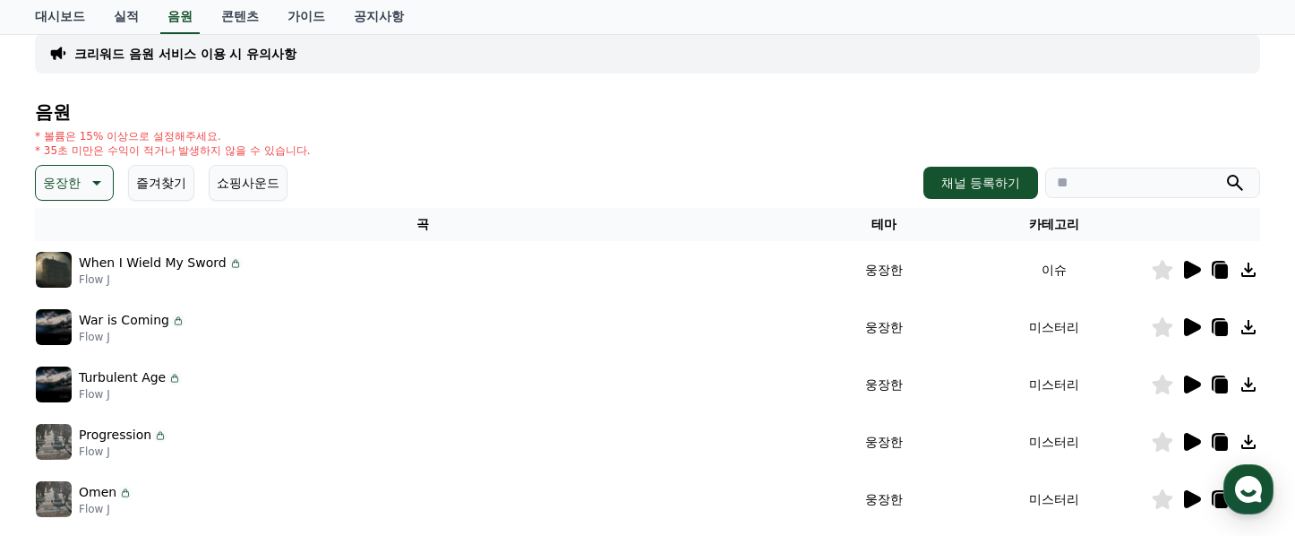
click at [1193, 272] on icon at bounding box center [1192, 270] width 17 height 18
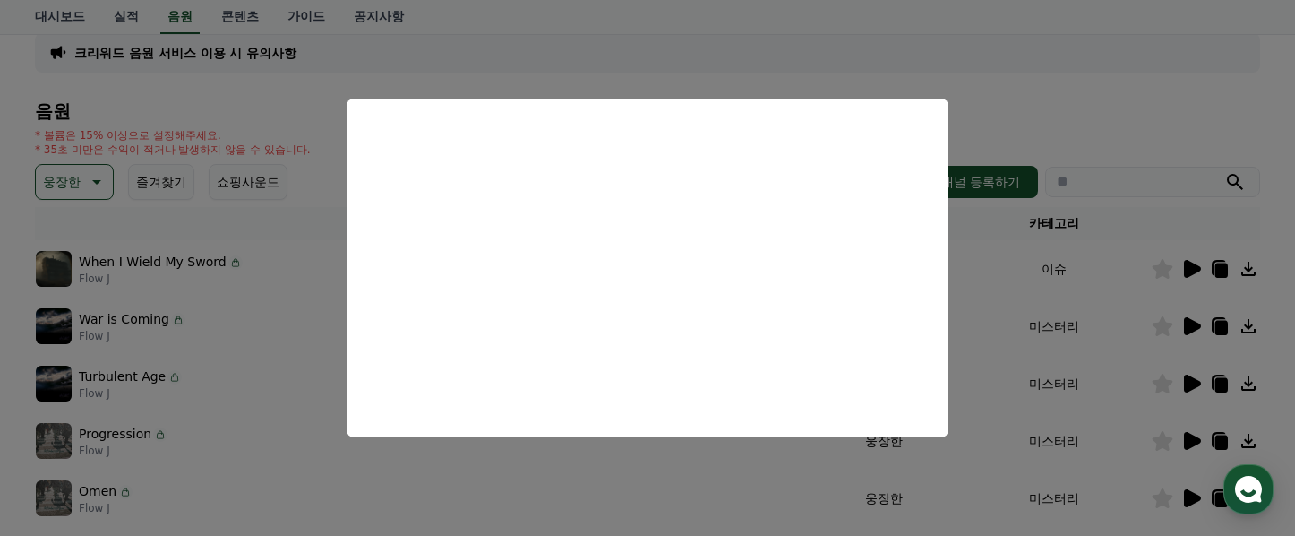
click at [978, 287] on button "close modal" at bounding box center [647, 268] width 1295 height 536
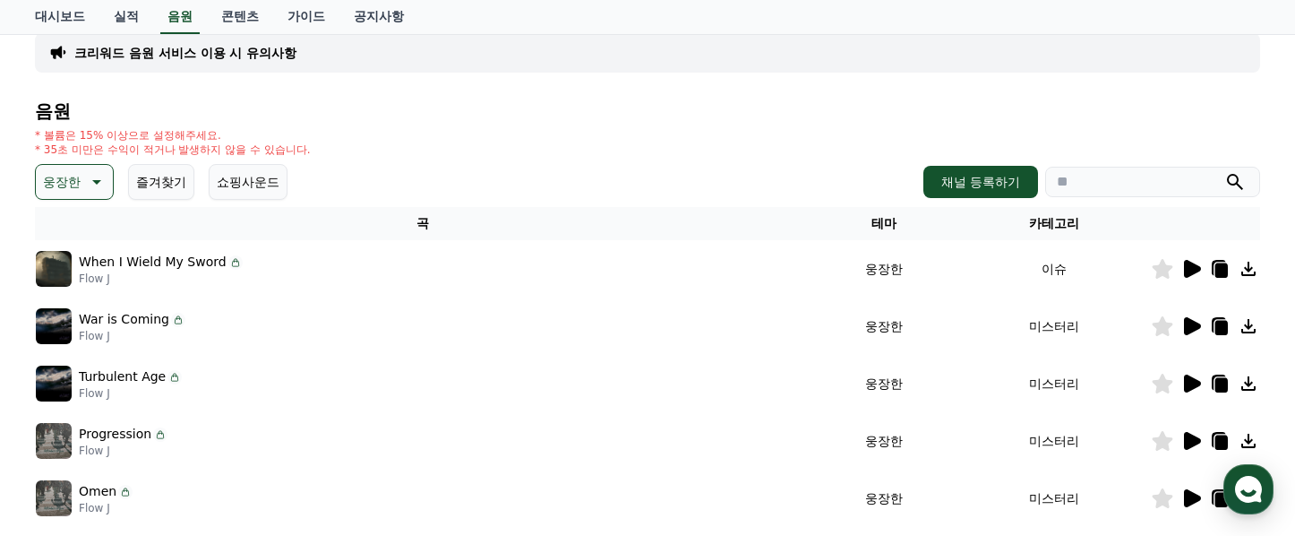
click at [1217, 271] on icon at bounding box center [1222, 270] width 13 height 14
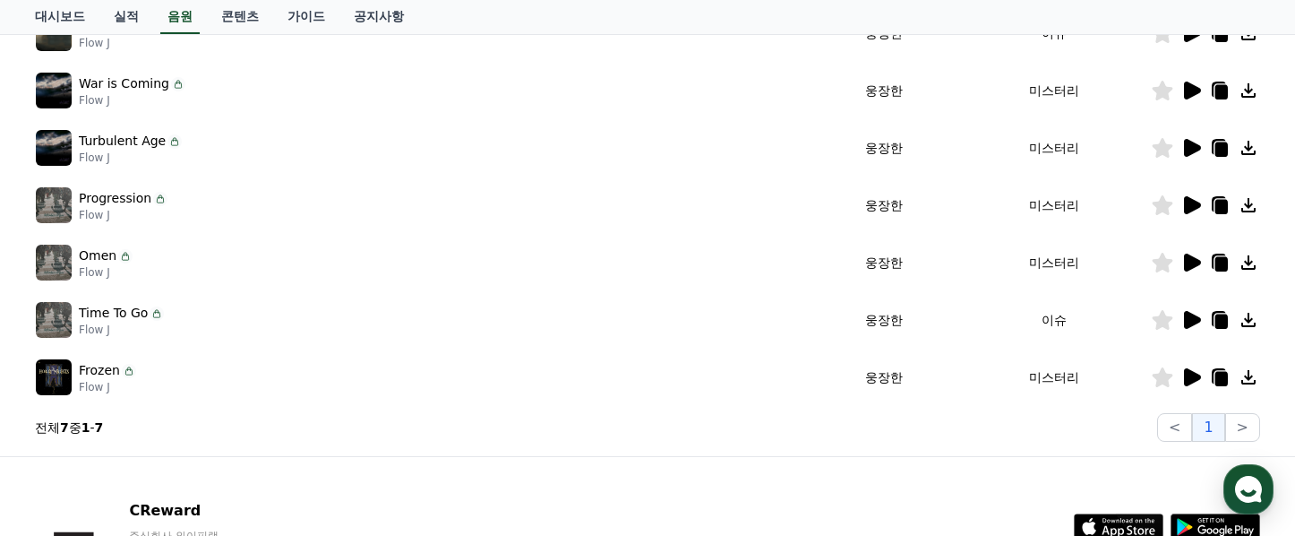
scroll to position [365, 0]
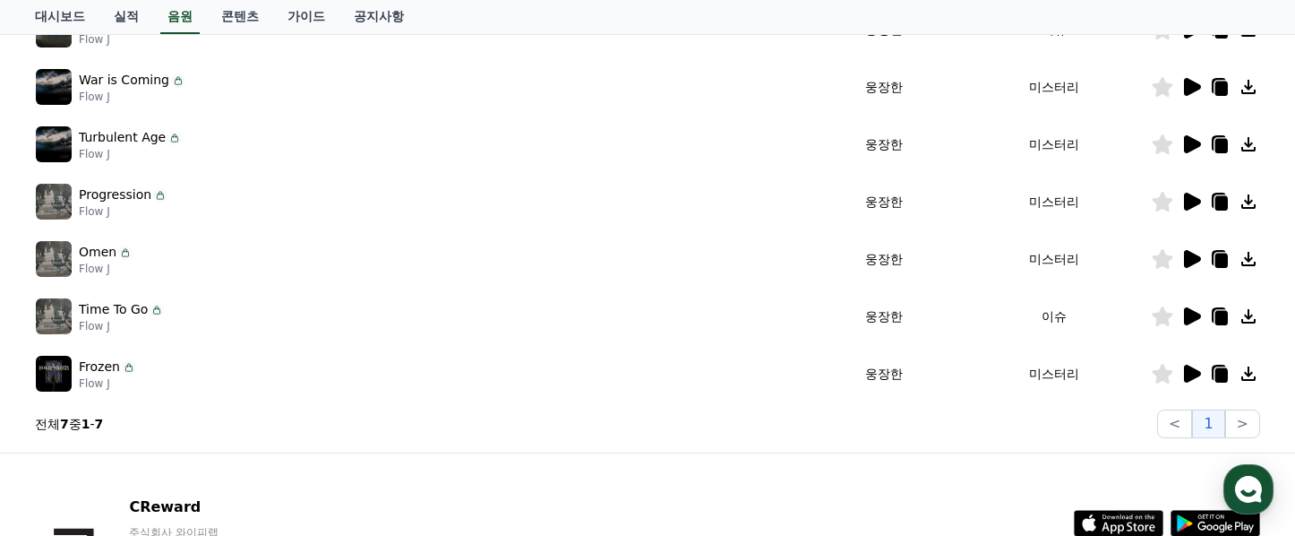
click at [1192, 313] on icon at bounding box center [1192, 316] width 17 height 18
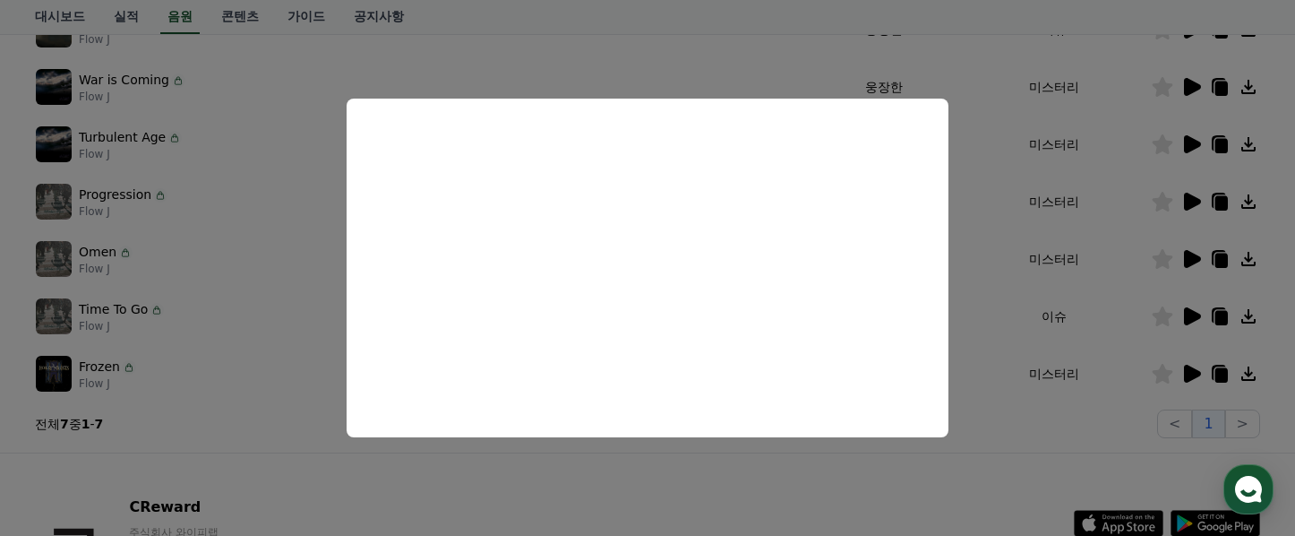
click at [1217, 314] on button "close modal" at bounding box center [647, 268] width 1295 height 536
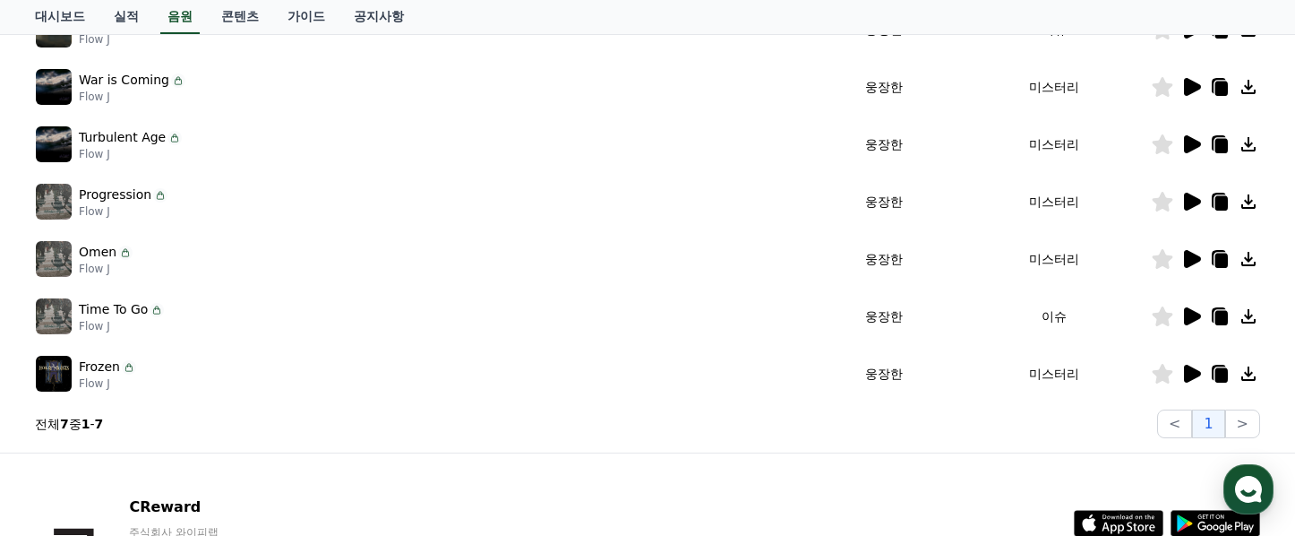
click at [1221, 315] on icon at bounding box center [1222, 318] width 13 height 14
